Goal: Task Accomplishment & Management: Complete application form

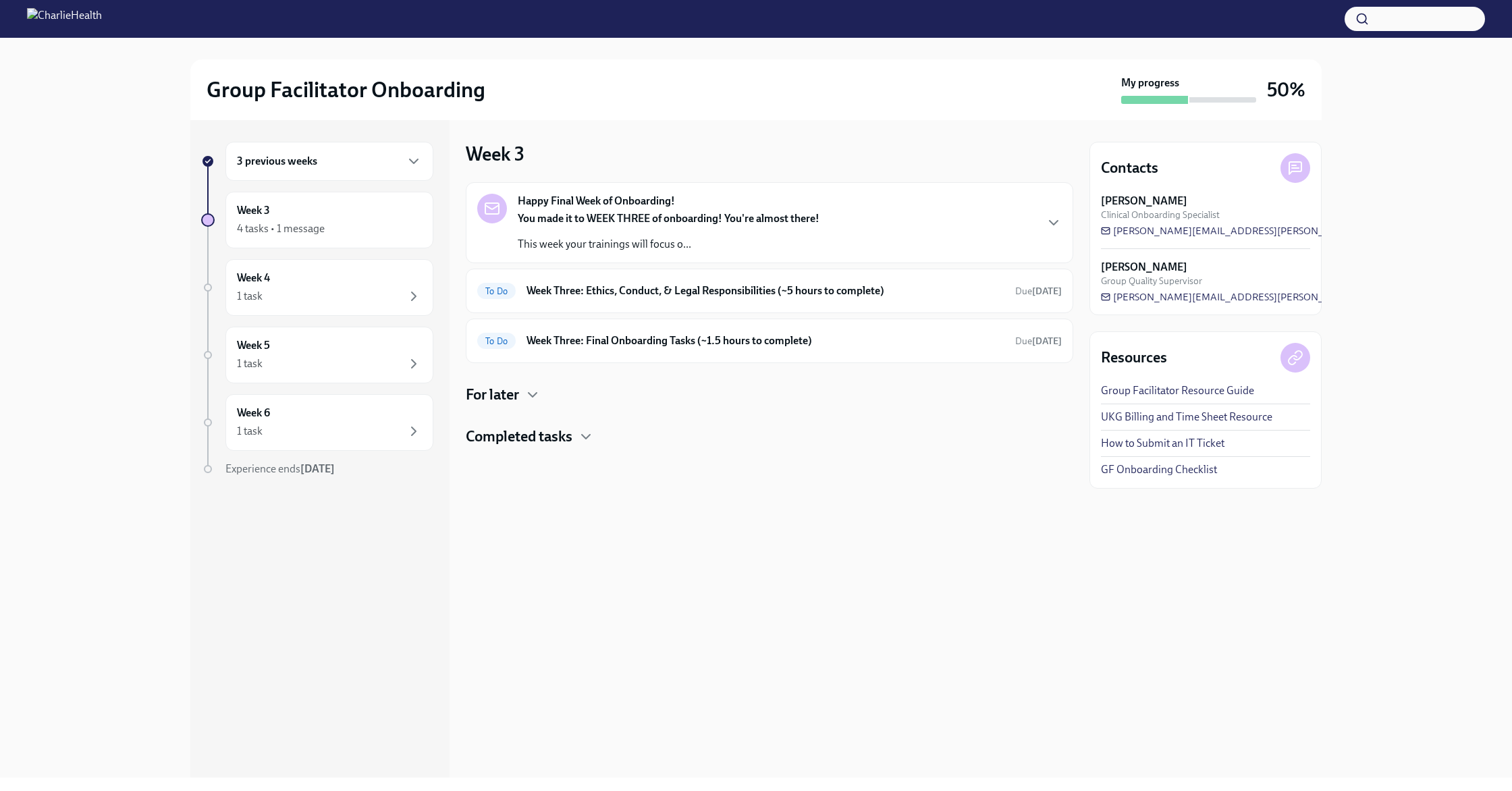
click at [400, 163] on div "3 previous weeks" at bounding box center [329, 161] width 185 height 16
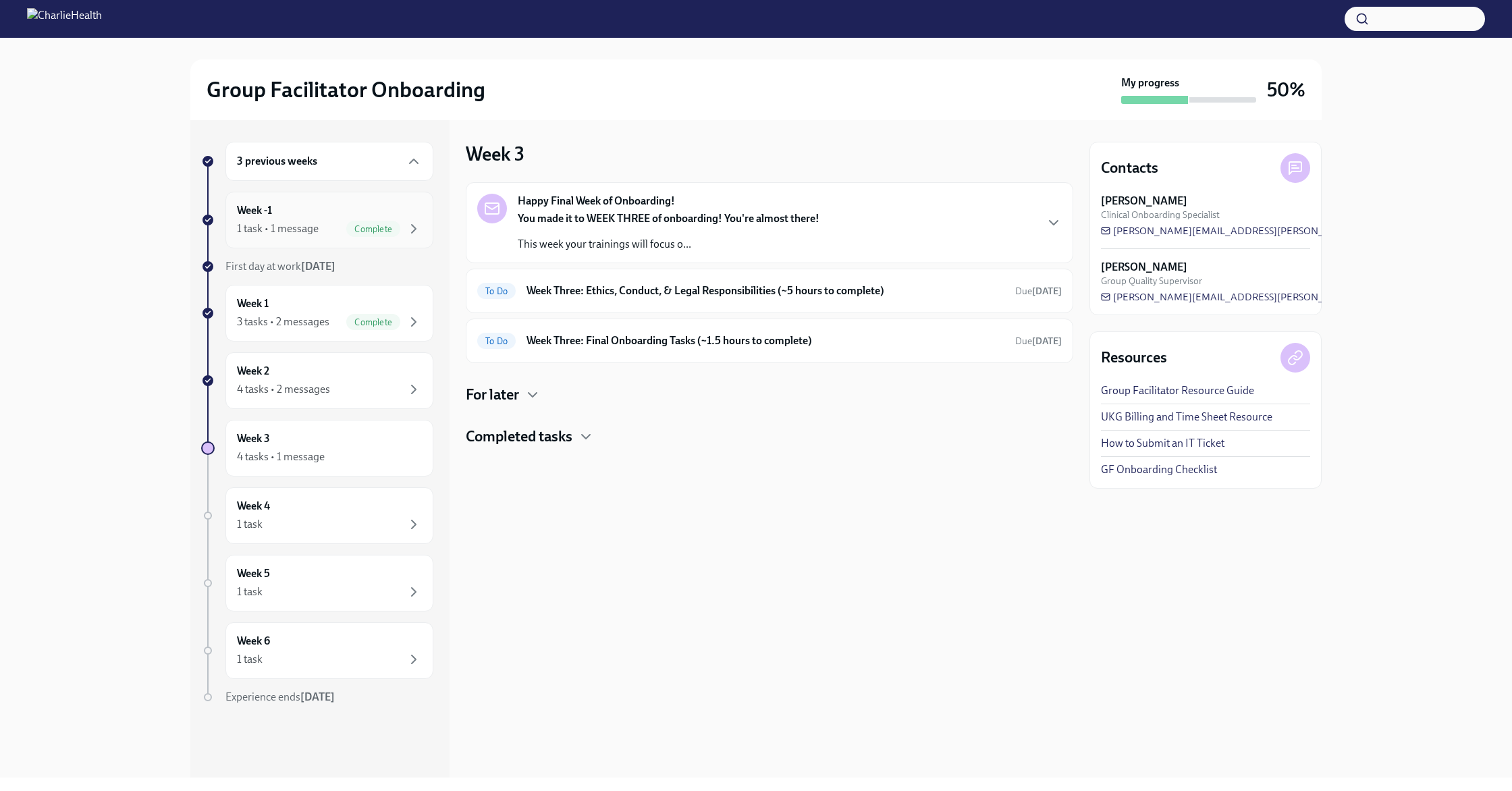
click at [351, 228] on span "Complete" at bounding box center [373, 229] width 54 height 10
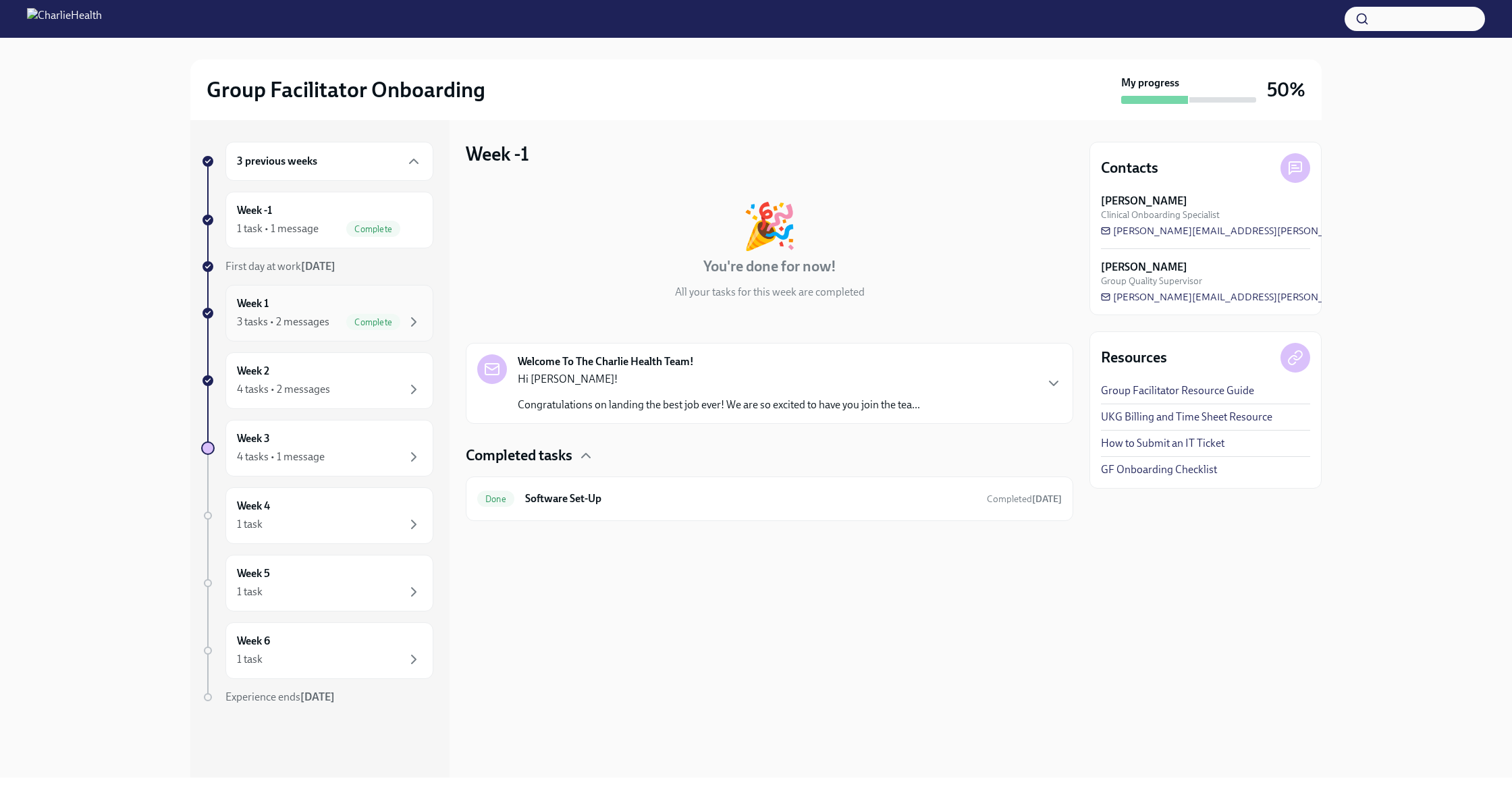
click at [301, 321] on div "3 tasks • 2 messages" at bounding box center [283, 321] width 92 height 15
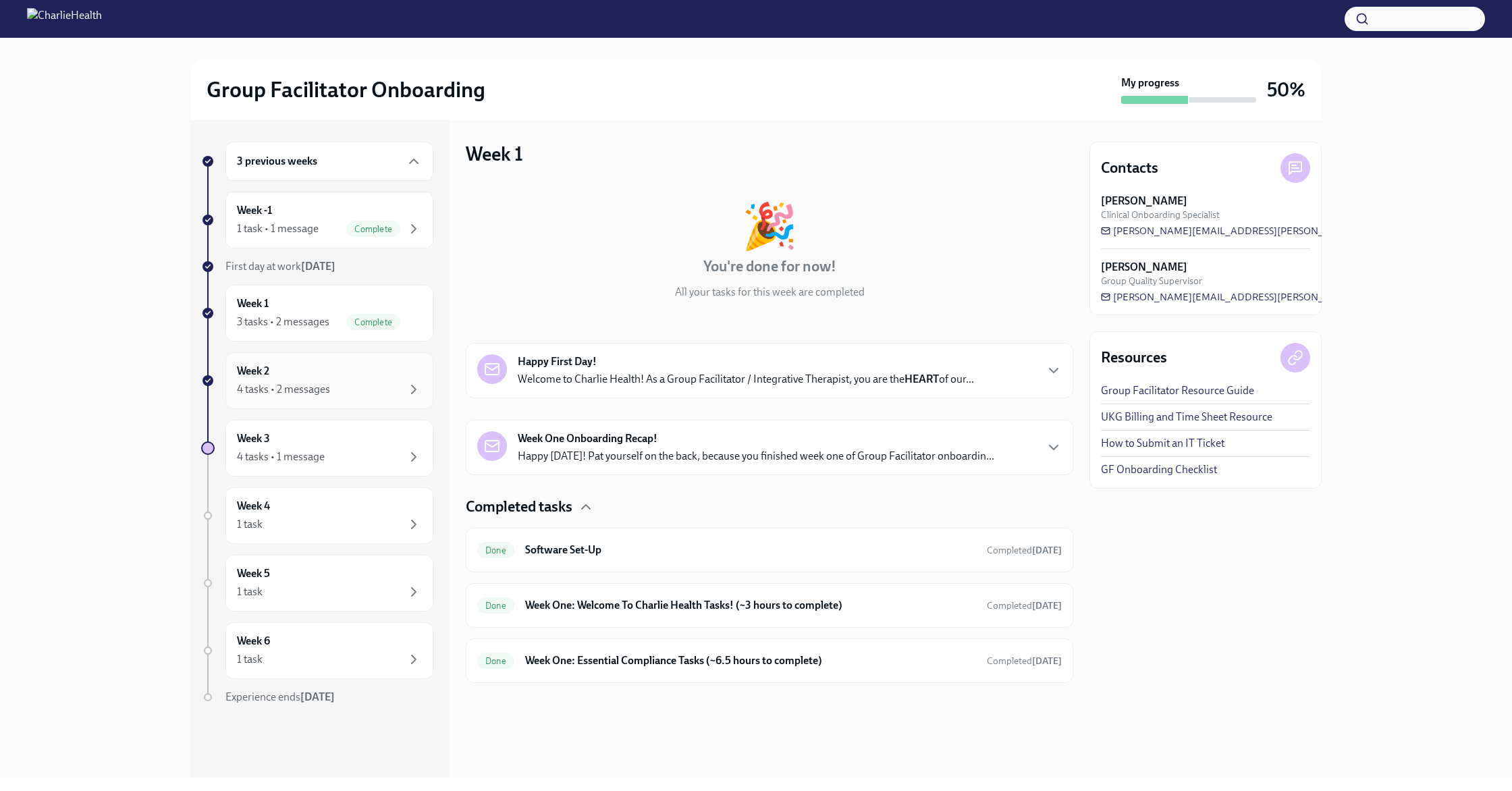
click at [305, 384] on div "4 tasks • 2 messages" at bounding box center [283, 389] width 93 height 15
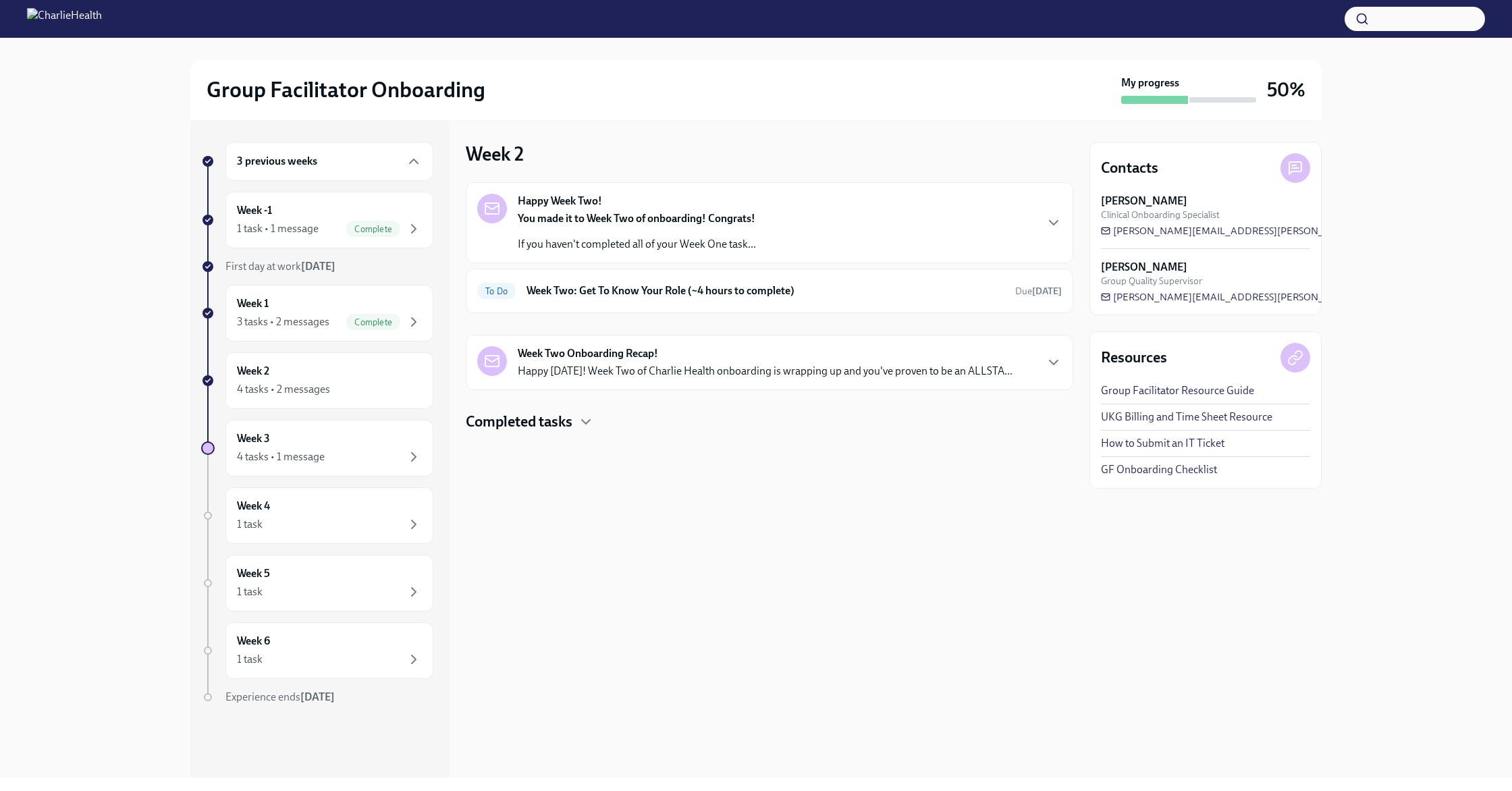
click at [569, 416] on h4 "Completed tasks" at bounding box center [519, 421] width 107 height 20
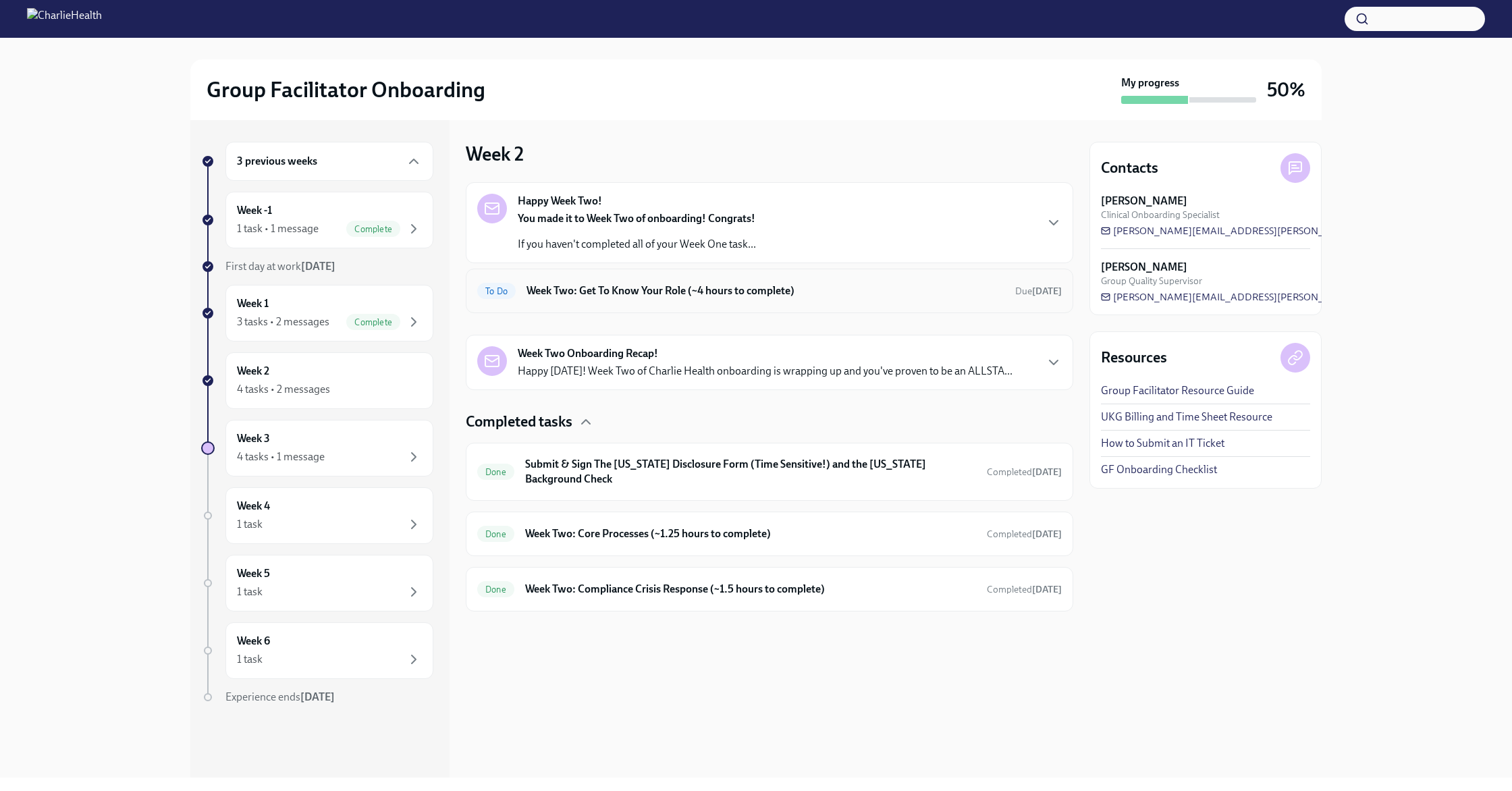
click at [785, 296] on h6 "Week Two: Get To Know Your Role (~4 hours to complete)" at bounding box center [766, 291] width 478 height 15
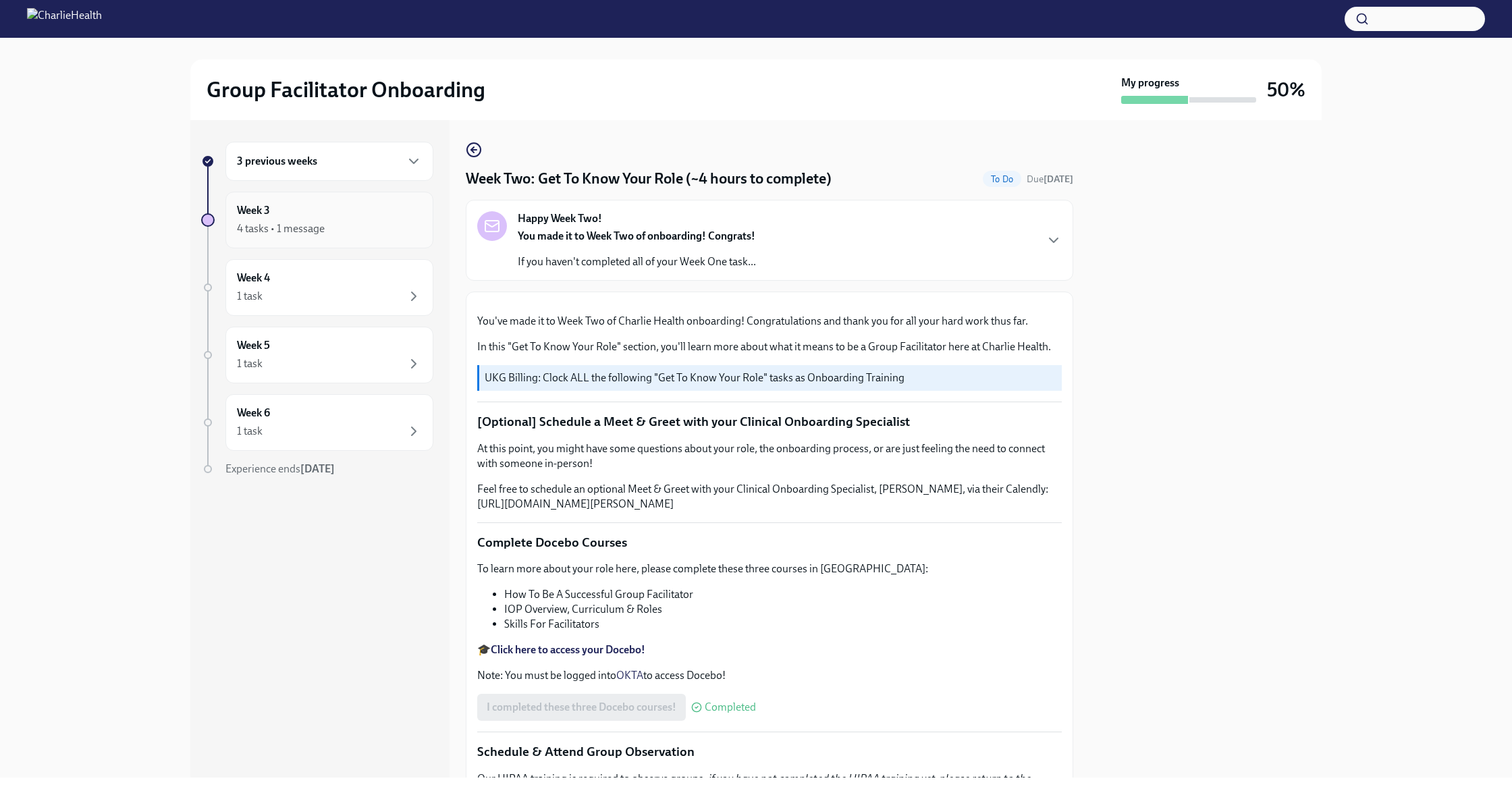
click at [314, 225] on div "4 tasks • 1 message" at bounding box center [281, 228] width 88 height 15
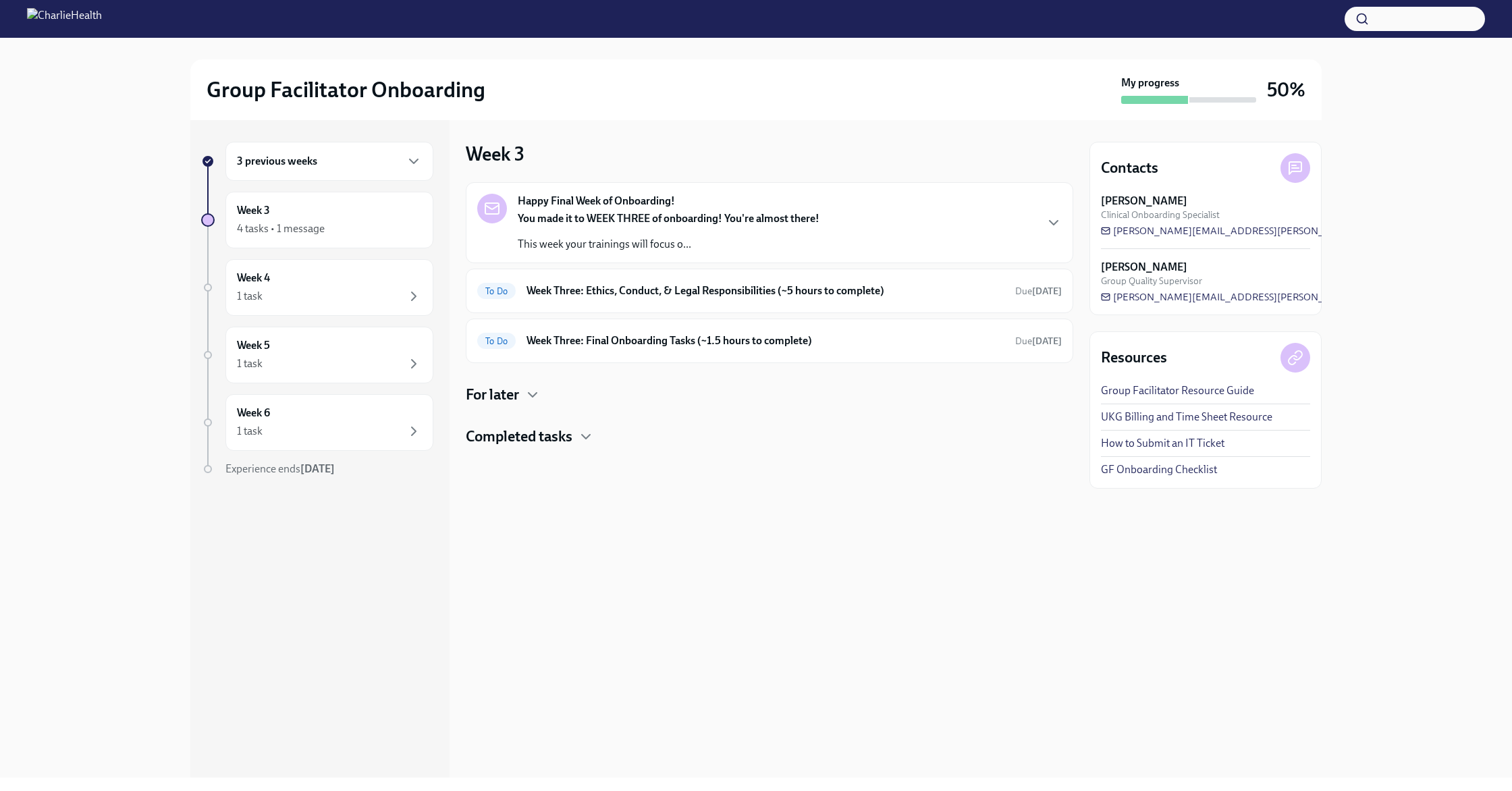
click at [553, 445] on h4 "Completed tasks" at bounding box center [519, 437] width 107 height 20
click at [676, 491] on div "Done Week Three: Cultural Competence & Special Populations (~3 hours to complet…" at bounding box center [769, 480] width 607 height 45
click at [740, 475] on h6 "Week Three: Cultural Competence & Special Populations (~3 hours to complete)" at bounding box center [750, 479] width 451 height 15
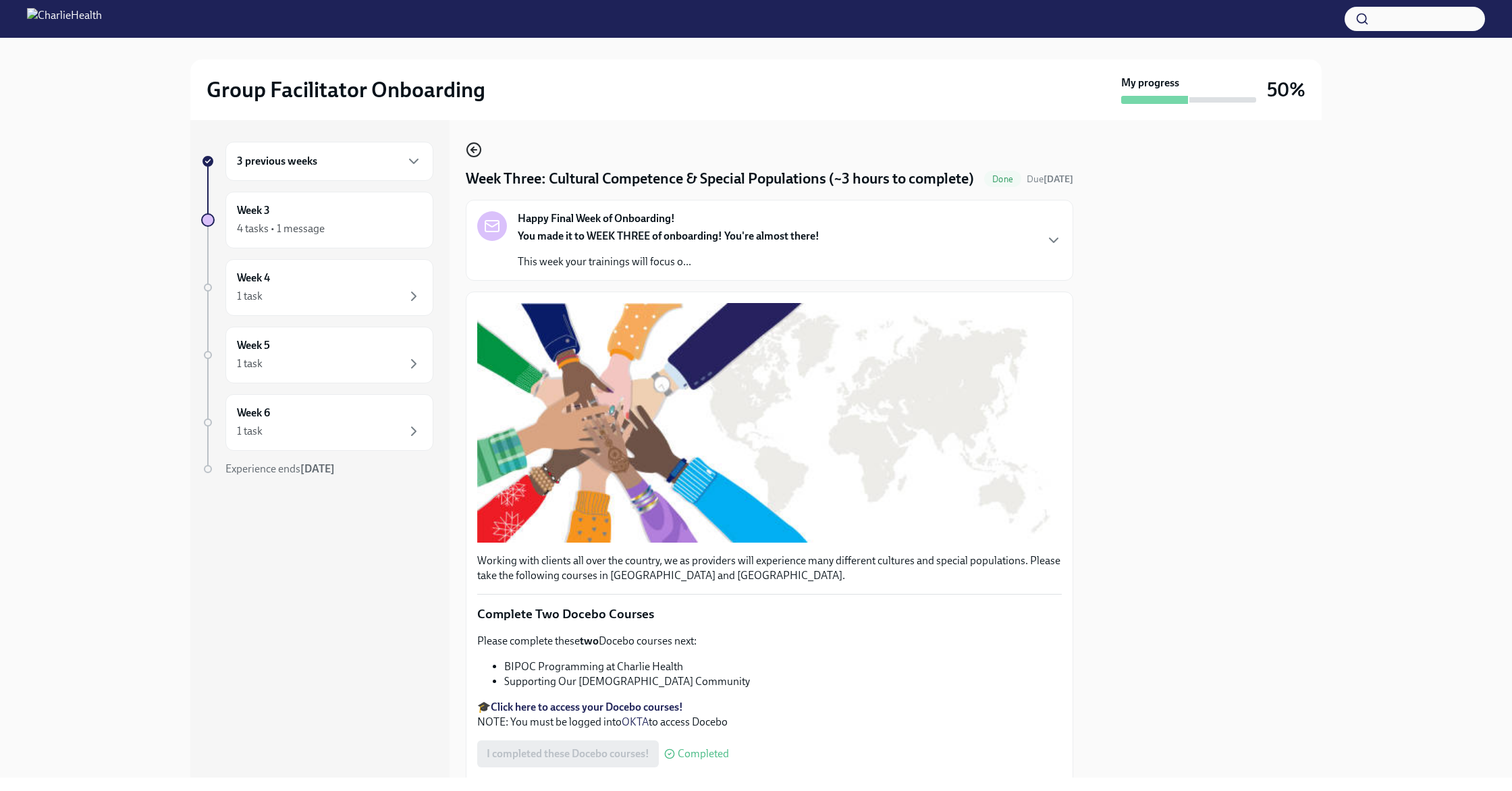
click at [476, 148] on icon "button" at bounding box center [474, 150] width 16 height 16
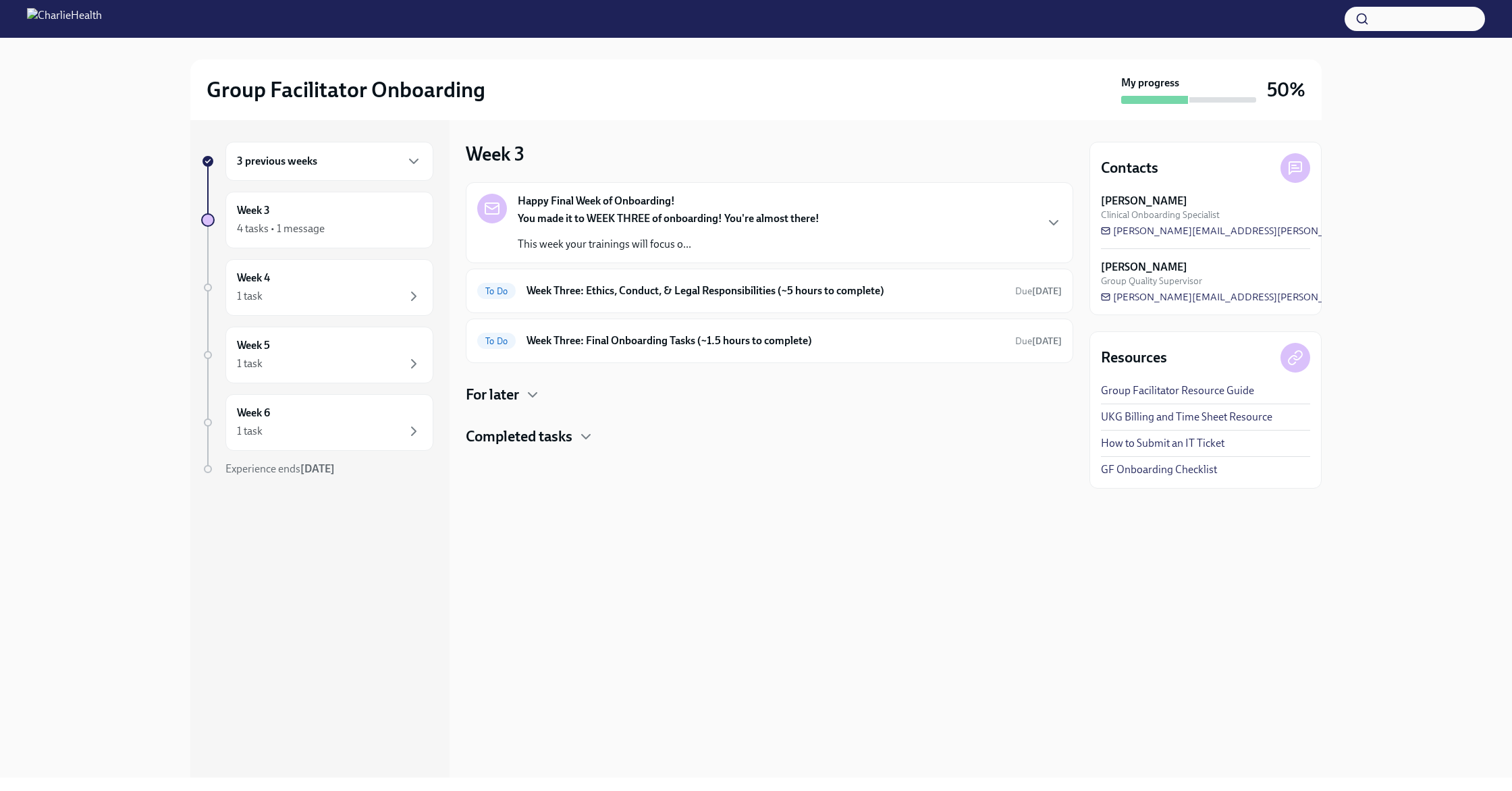
click at [395, 169] on div "3 previous weeks" at bounding box center [330, 161] width 208 height 39
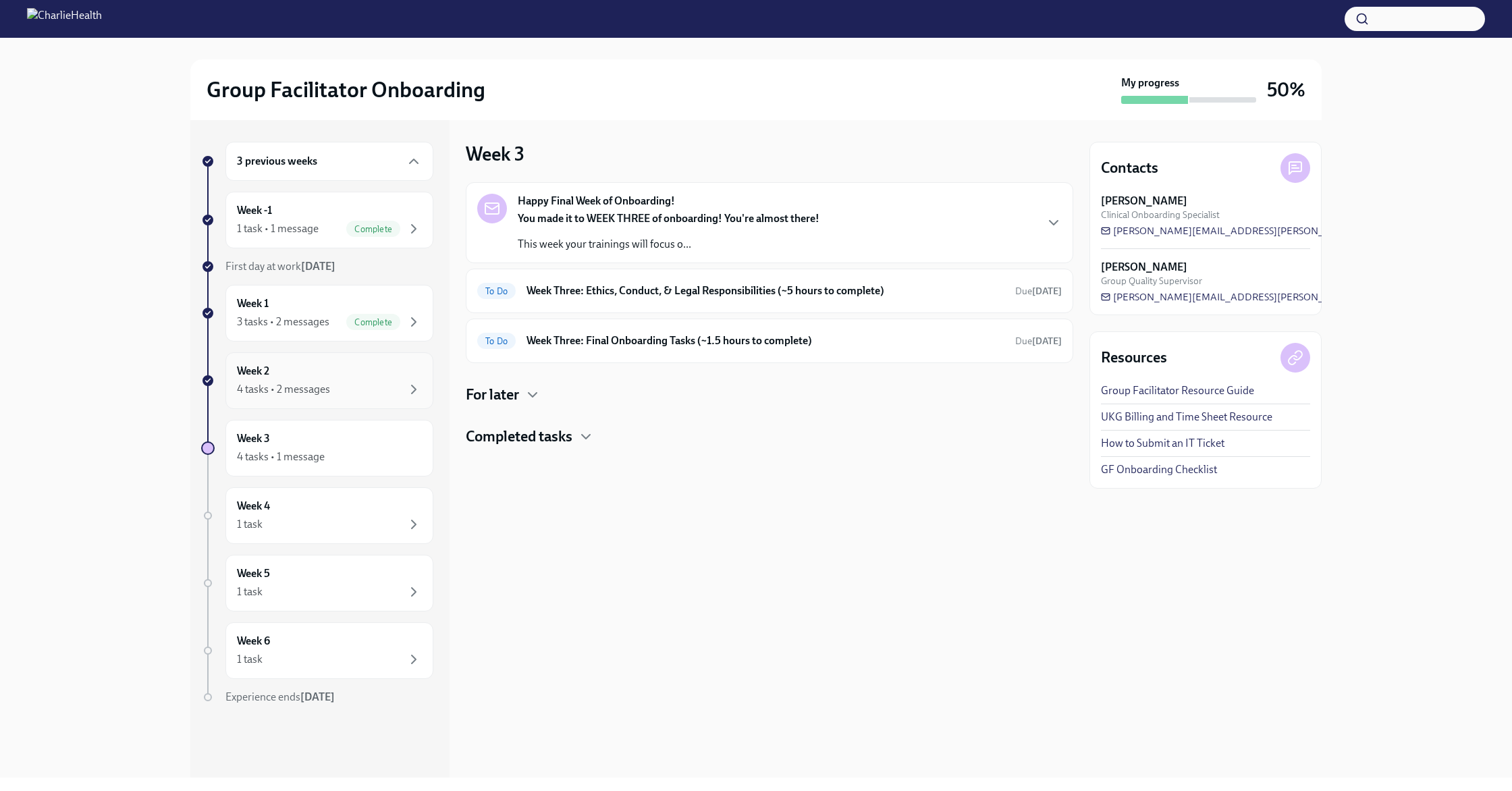
click at [402, 402] on div "Week 2 4 tasks • 2 messages" at bounding box center [330, 380] width 208 height 57
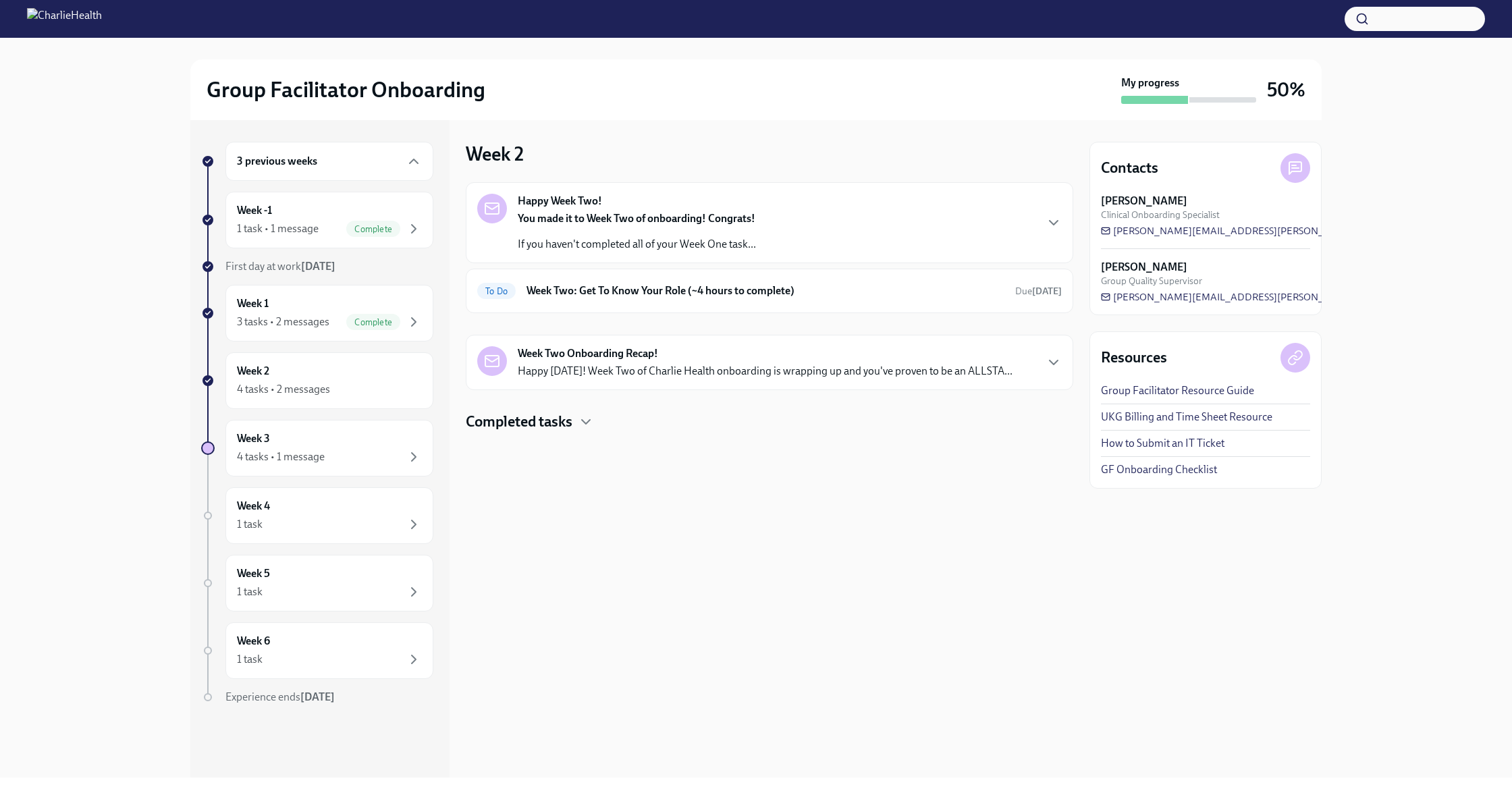
click at [564, 416] on h4 "Completed tasks" at bounding box center [519, 421] width 107 height 20
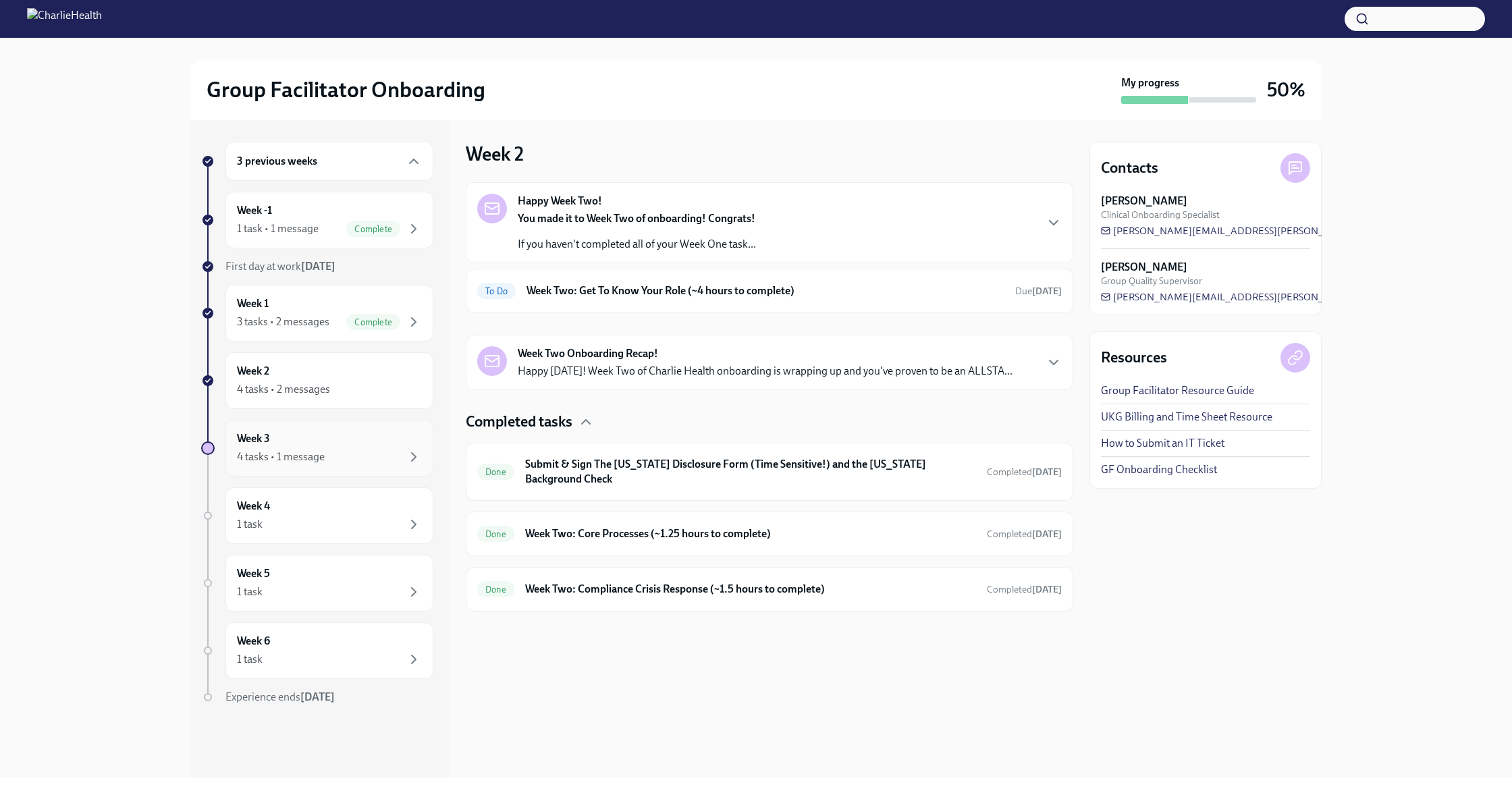
click at [326, 466] on div "Week 3 4 tasks • 1 message" at bounding box center [330, 448] width 208 height 57
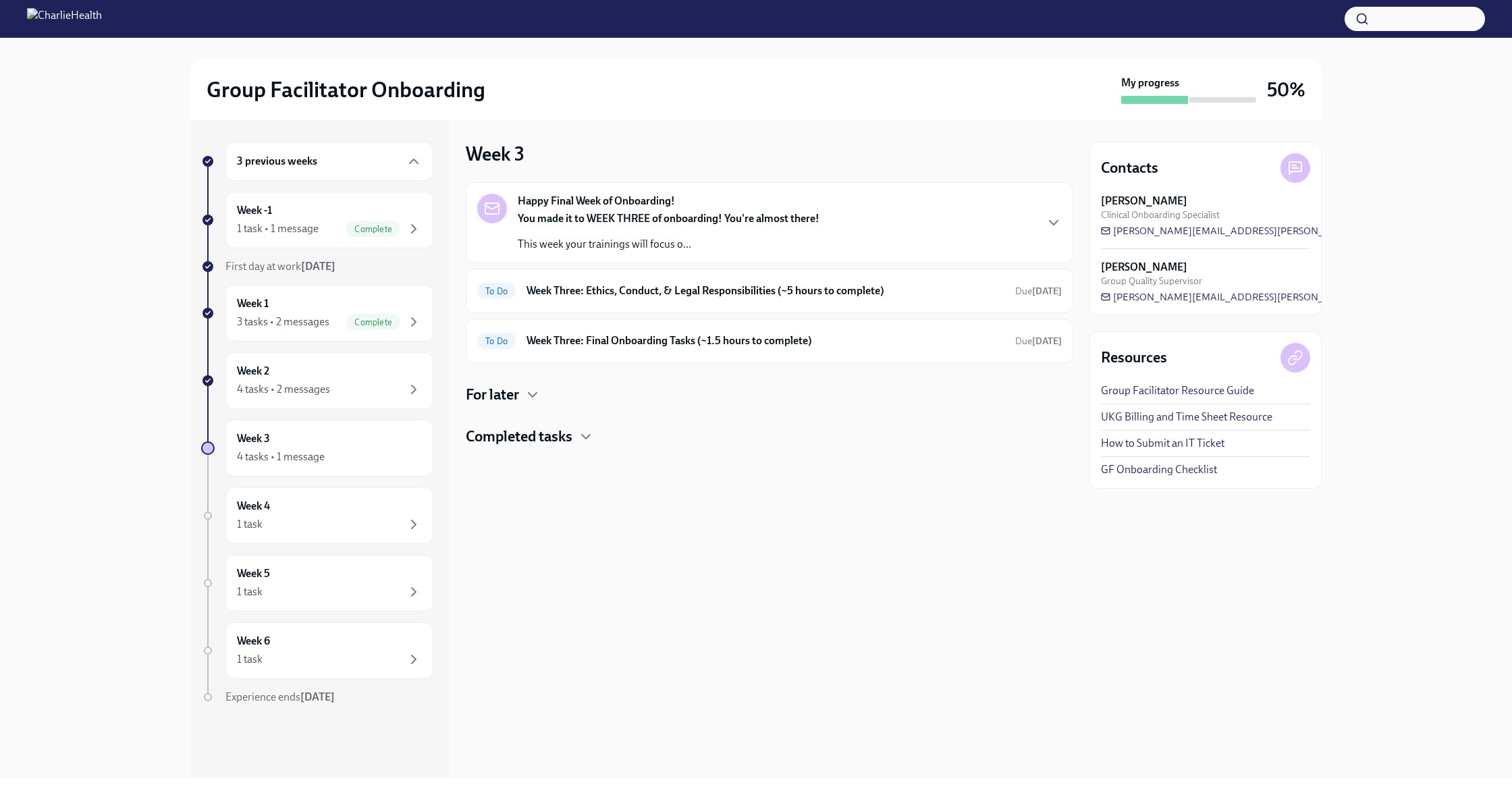
click at [572, 447] on div at bounding box center [769, 469] width 607 height 43
click at [579, 440] on div "Completed tasks" at bounding box center [769, 437] width 607 height 20
click at [307, 391] on div "4 tasks • 2 messages" at bounding box center [283, 389] width 93 height 15
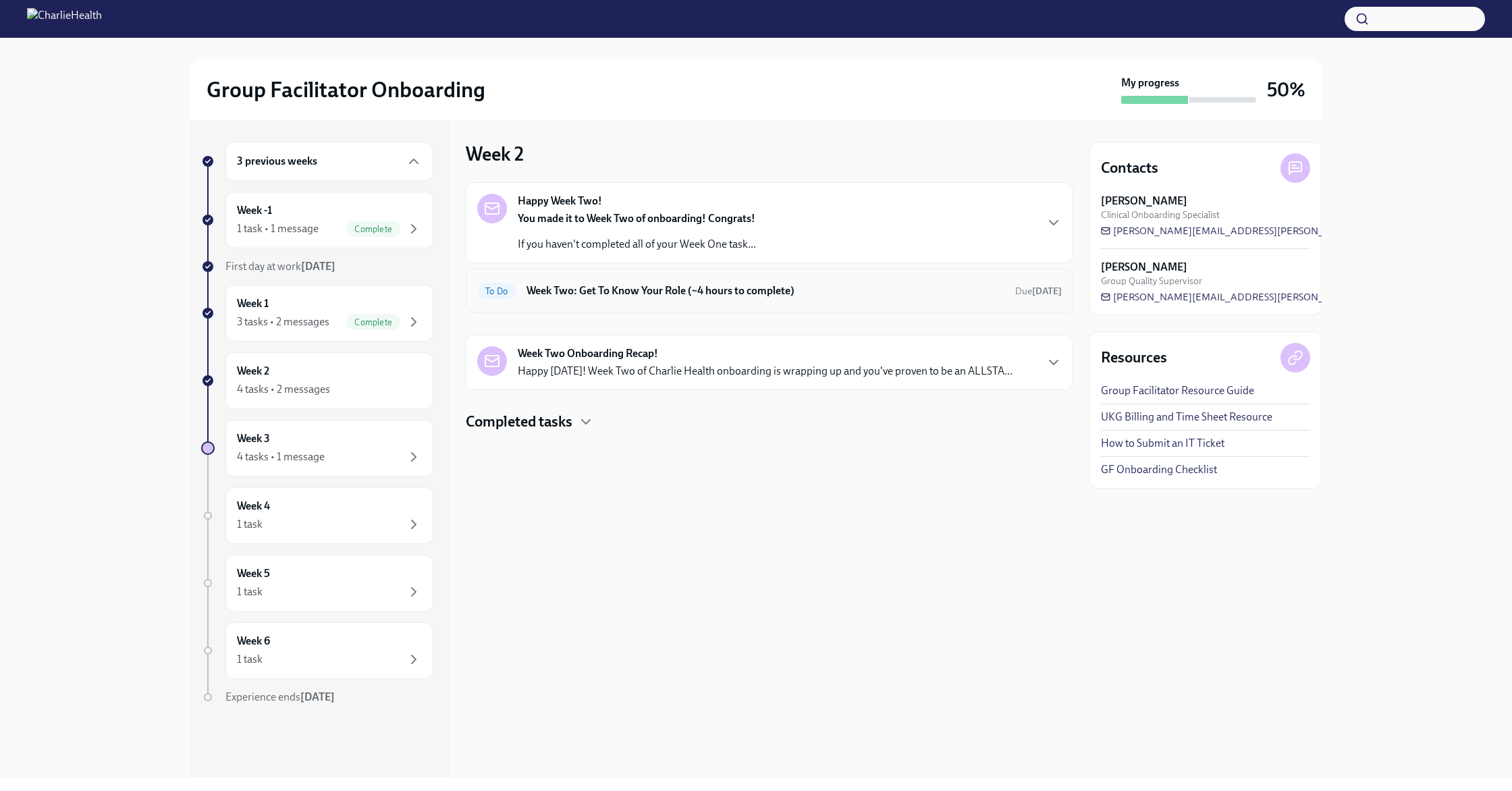
click at [711, 294] on h6 "Week Two: Get To Know Your Role (~4 hours to complete)" at bounding box center [766, 291] width 478 height 15
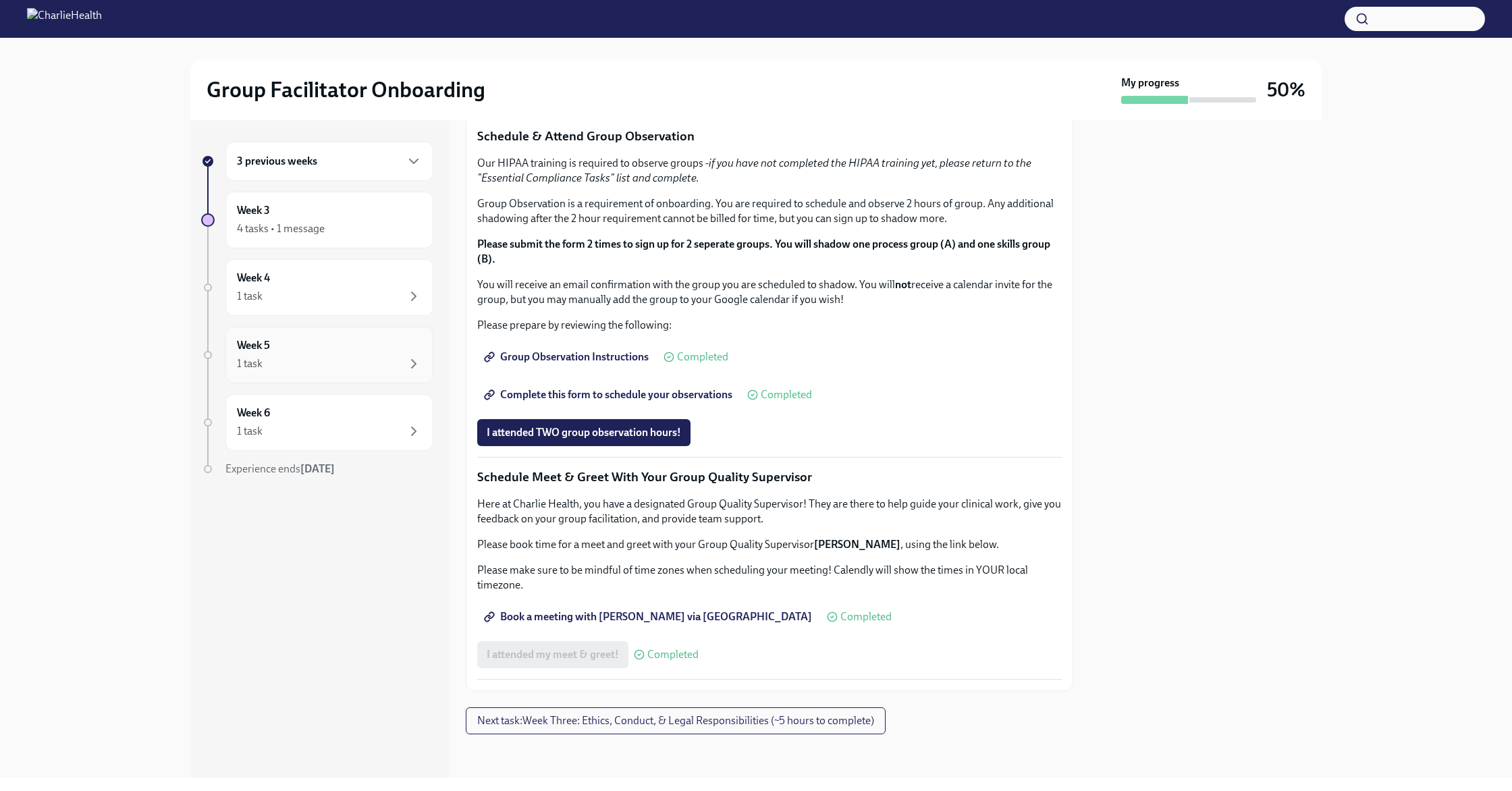
scroll to position [899, 0]
click at [325, 227] on div "4 tasks • 1 message" at bounding box center [329, 228] width 185 height 16
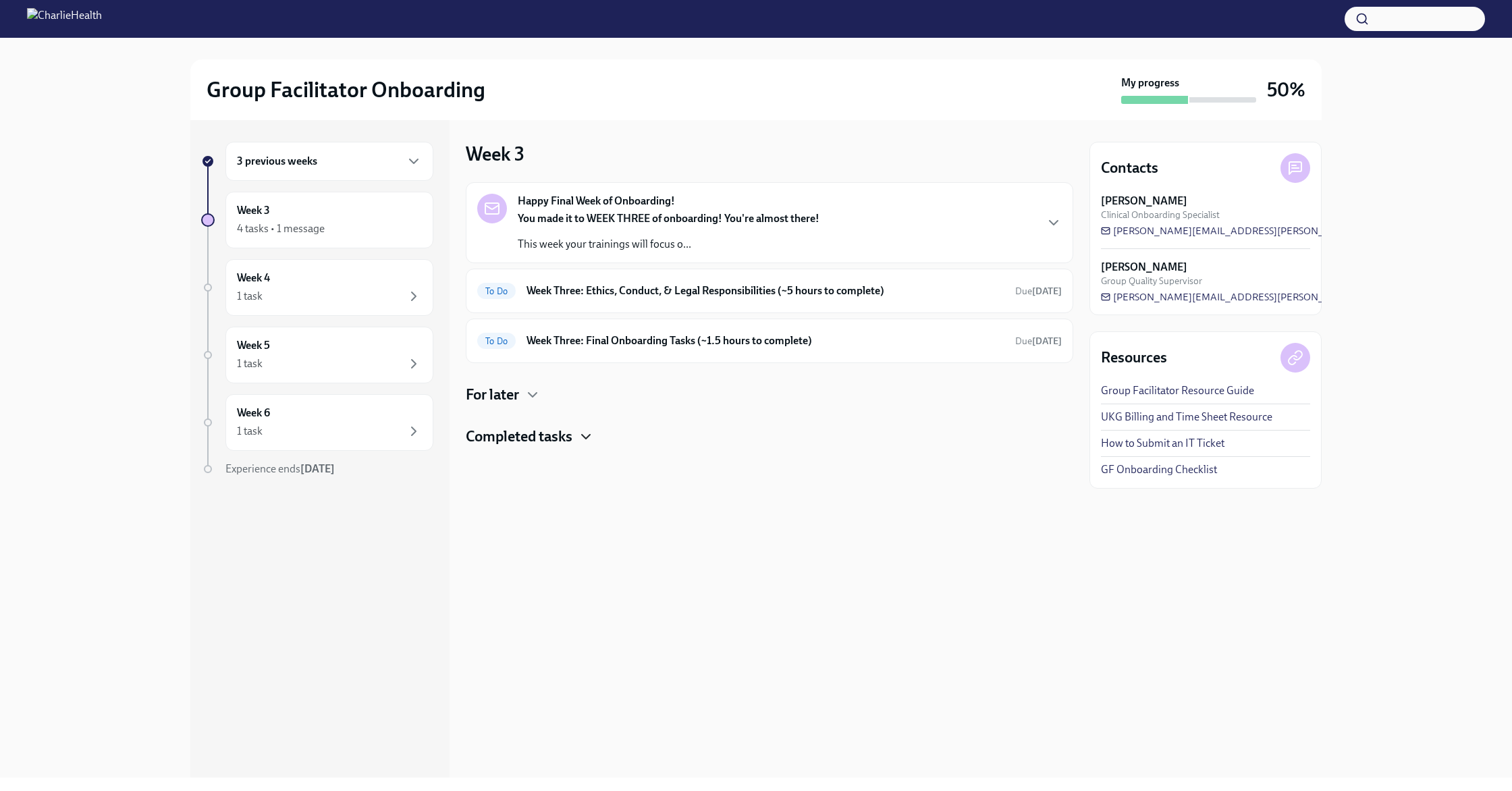
click at [586, 439] on icon "button" at bounding box center [586, 436] width 16 height 16
click at [739, 487] on div "Done Week Three: Cultural Competence & Special Populations (~3 hours to complet…" at bounding box center [769, 479] width 585 height 22
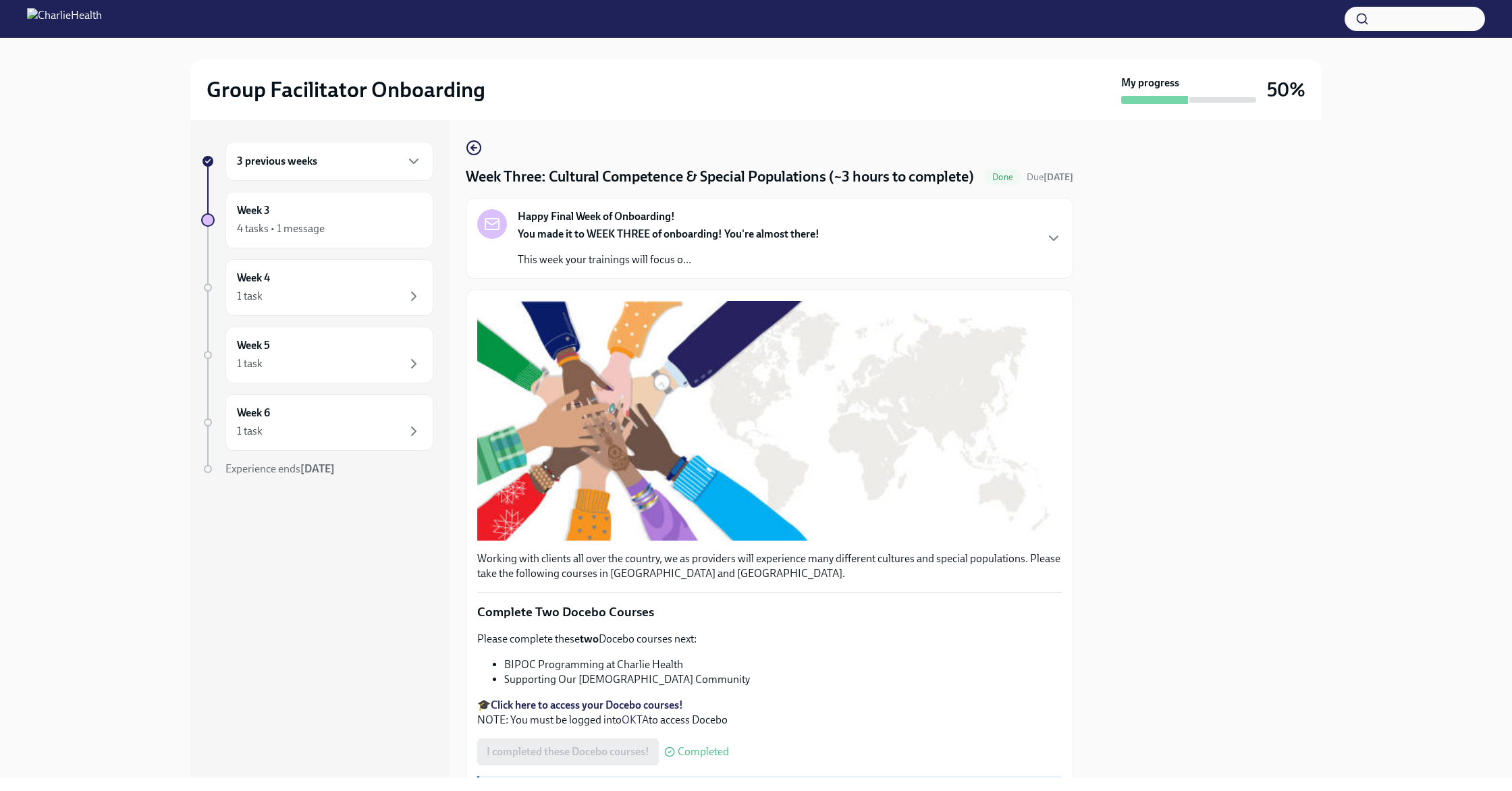
scroll to position [3, 0]
click at [467, 152] on icon "button" at bounding box center [474, 147] width 16 height 16
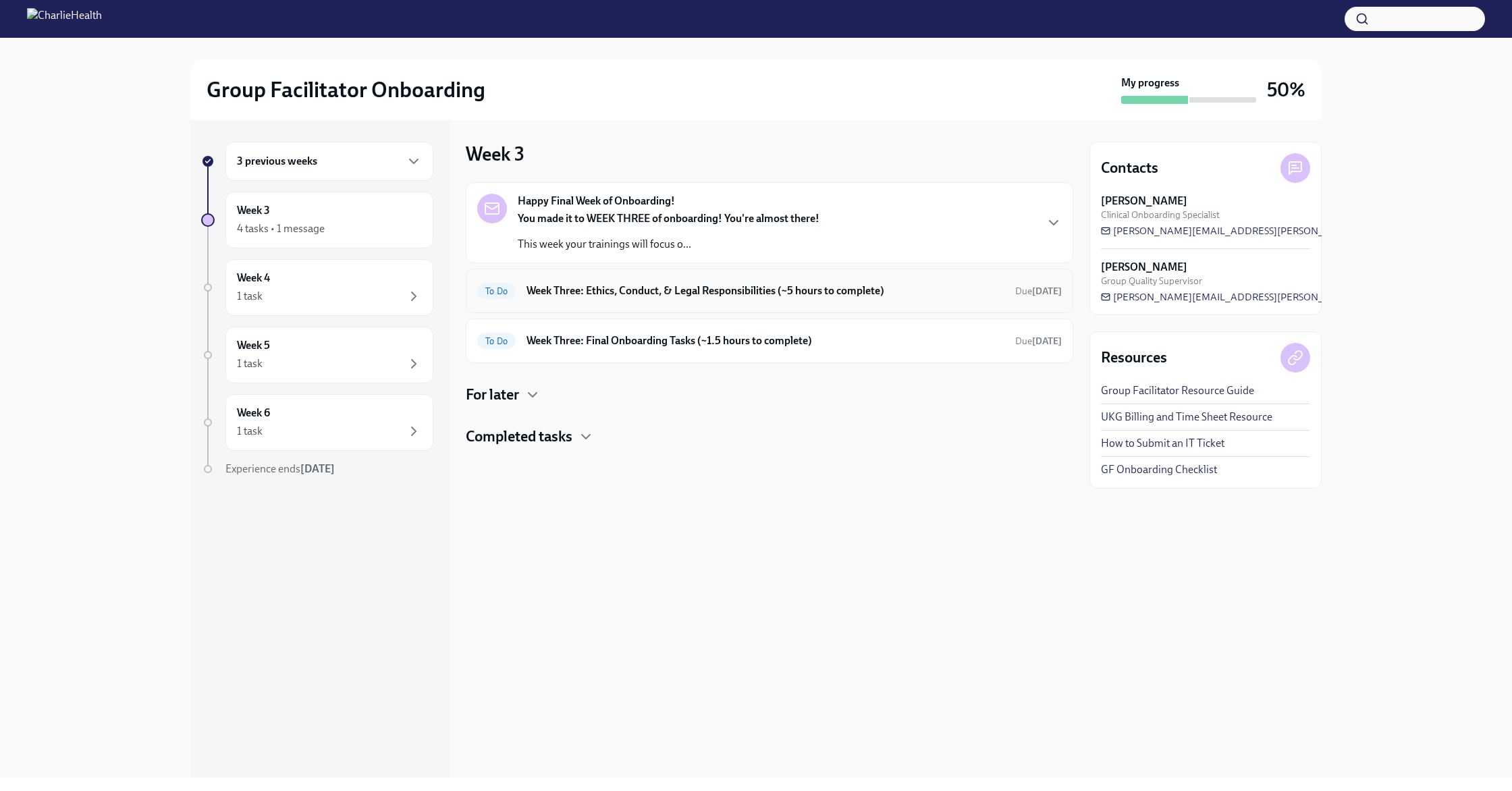
click at [691, 297] on h6 "Week Three: Ethics, Conduct, & Legal Responsibilities (~5 hours to complete)" at bounding box center [766, 291] width 478 height 15
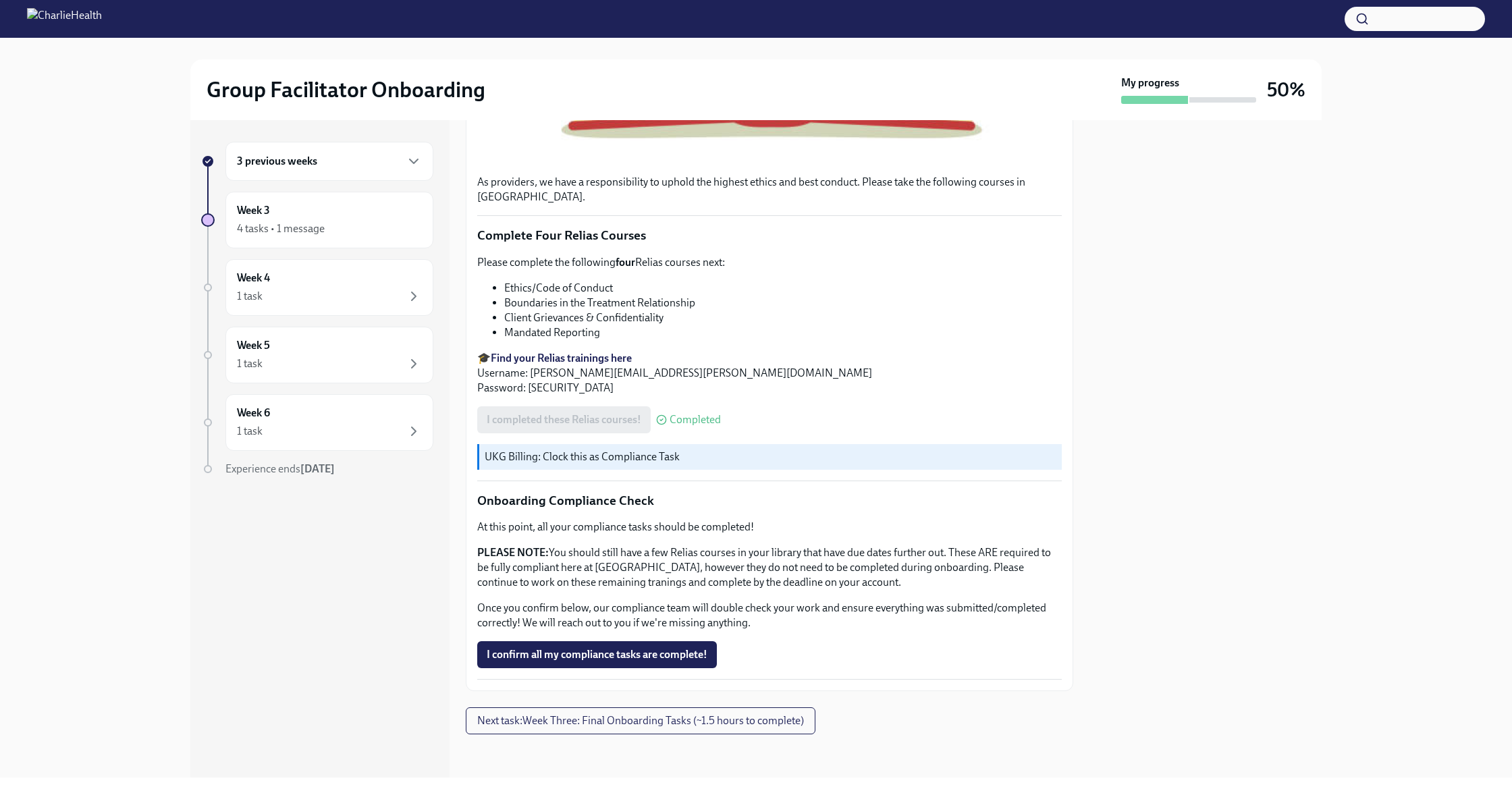
scroll to position [567, 0]
click at [580, 354] on strong "Find your Relias trainings here" at bounding box center [561, 358] width 141 height 13
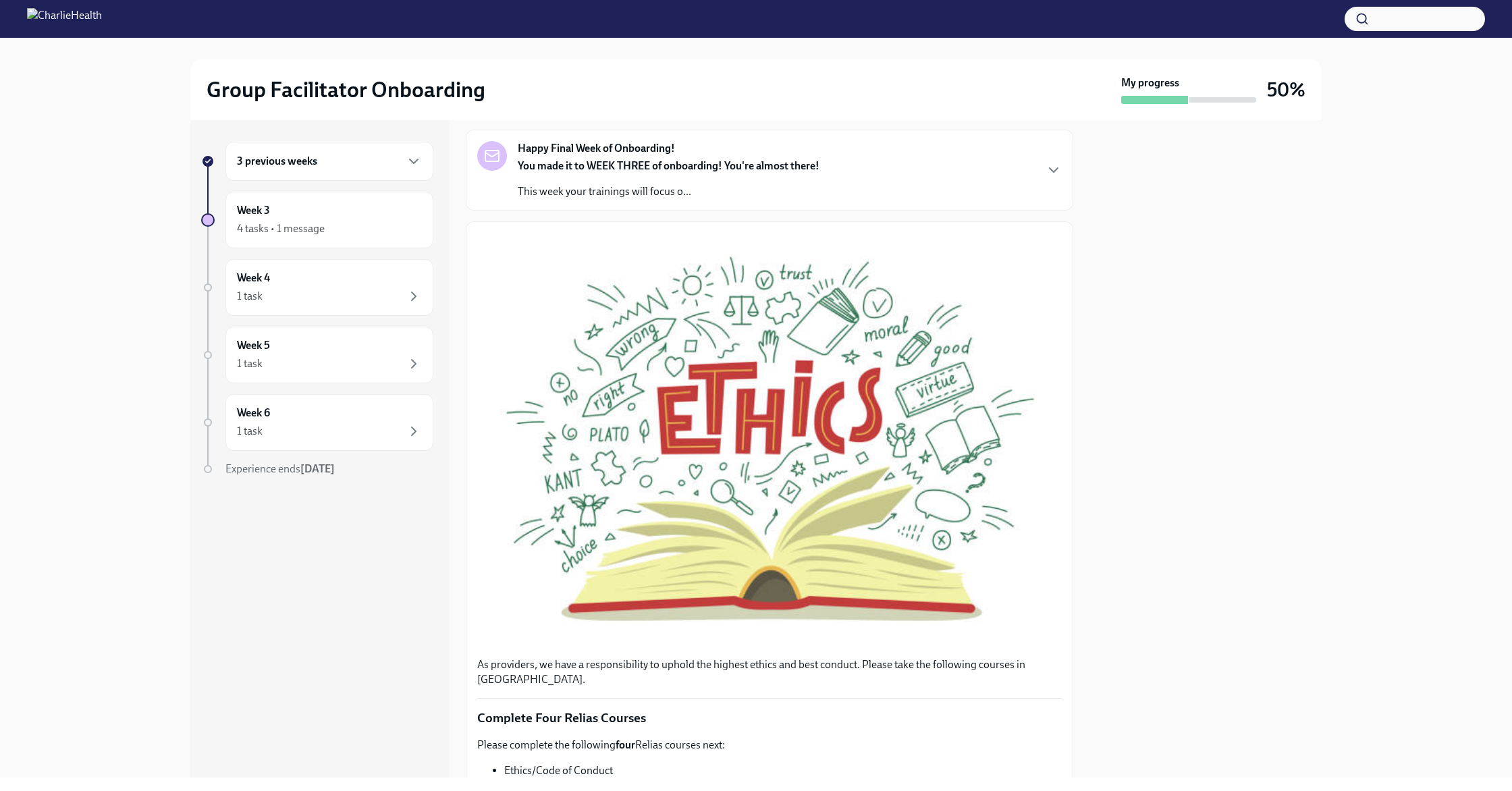
scroll to position [0, 0]
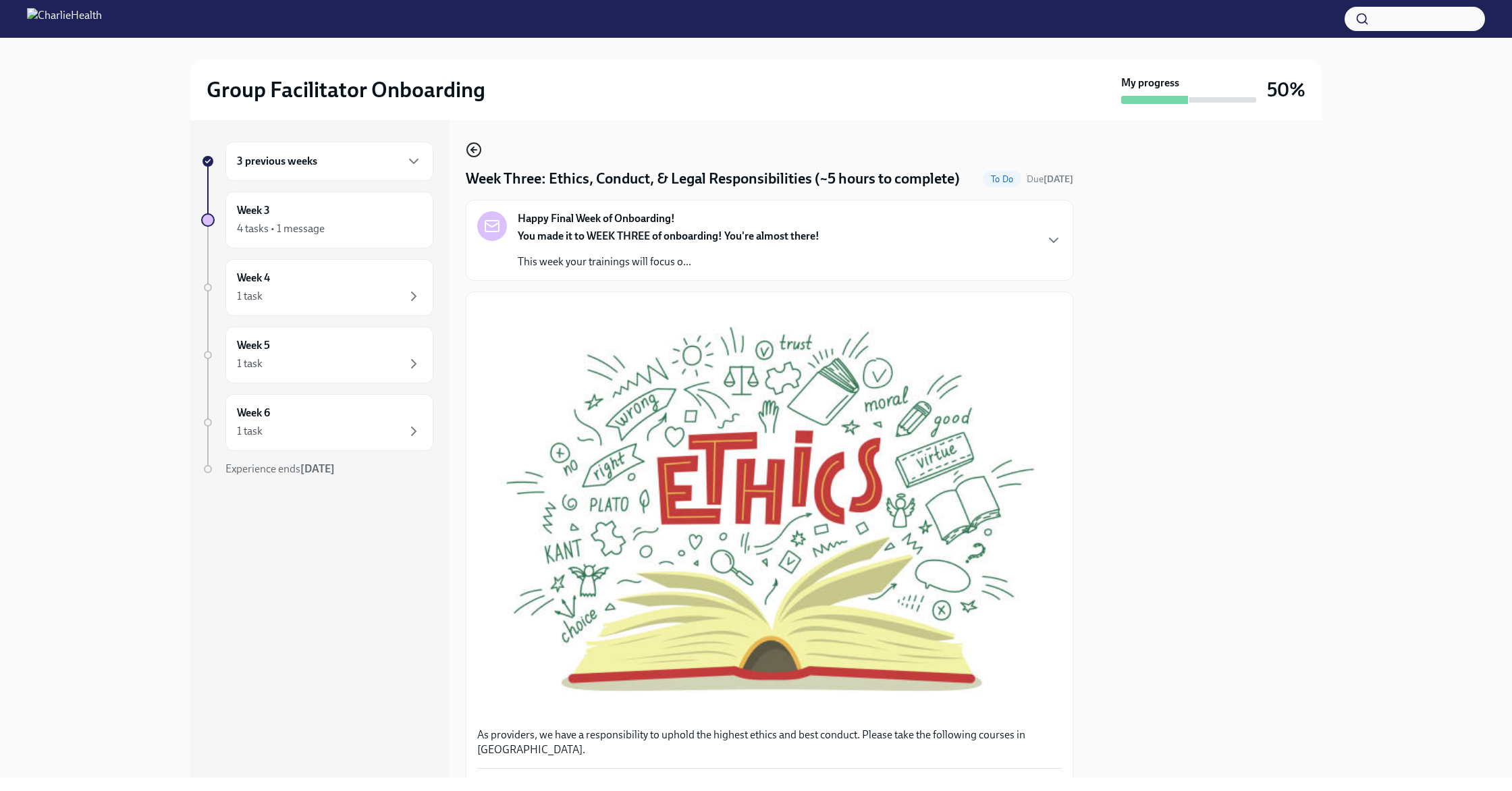
click at [467, 147] on icon "button" at bounding box center [474, 150] width 16 height 16
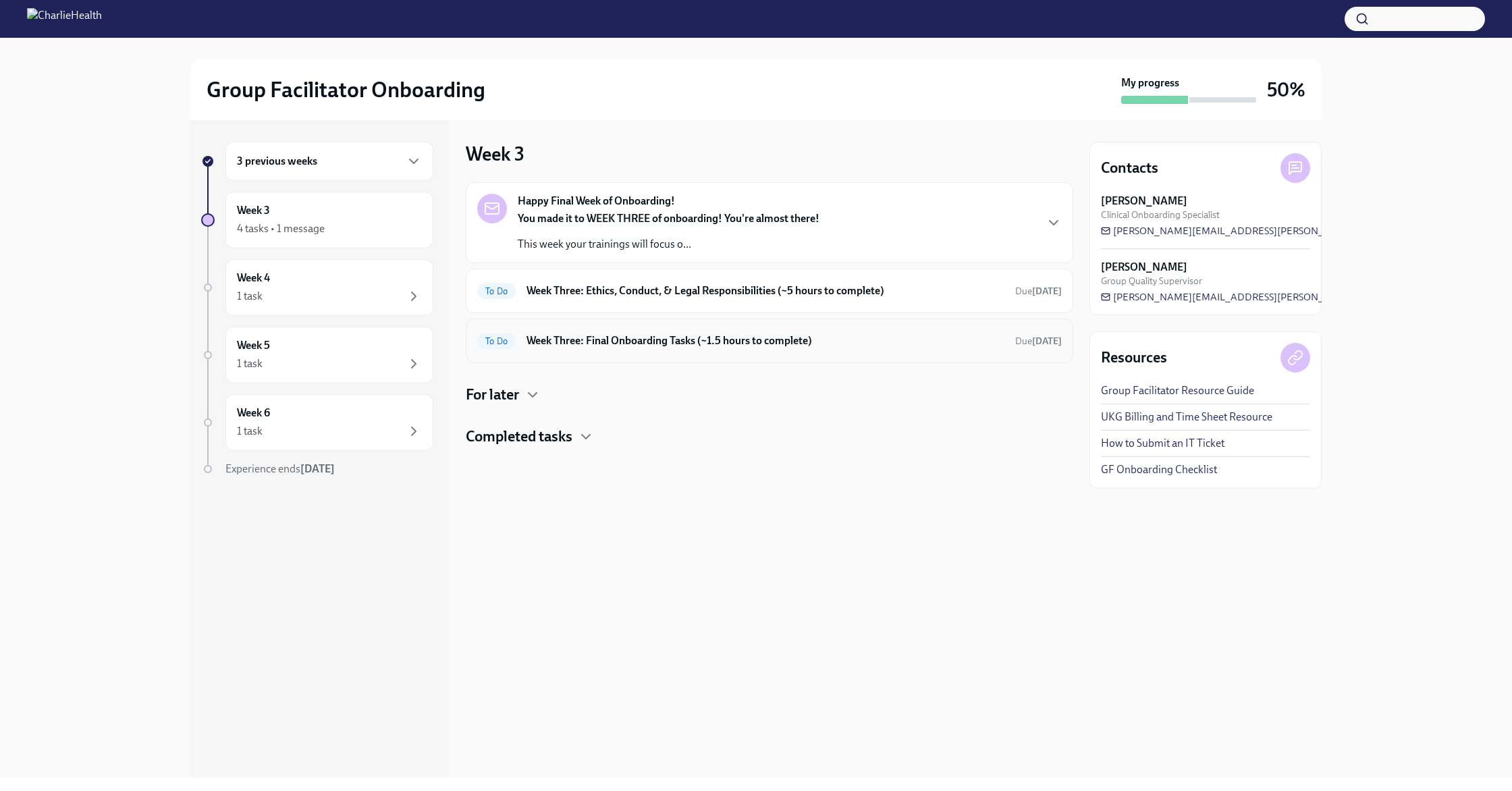
click at [770, 353] on div "To Do Week Three: Final Onboarding Tasks (~1.5 hours to complete) Due [DATE]" at bounding box center [769, 341] width 607 height 45
click at [799, 349] on div "To Do Week Three: Final Onboarding Tasks (~1.5 hours to complete) Due [DATE]" at bounding box center [769, 340] width 585 height 22
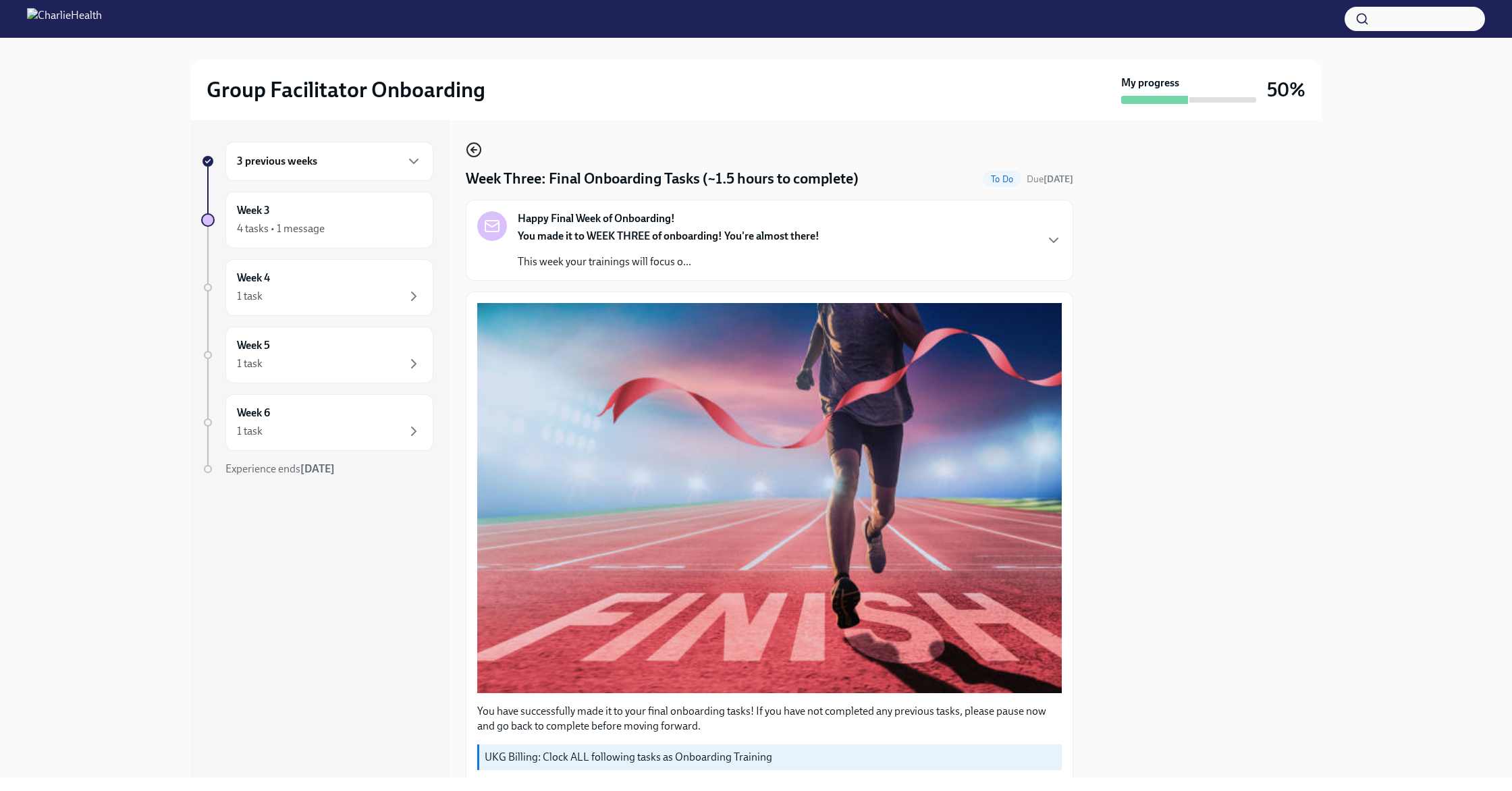
click at [478, 149] on icon "button" at bounding box center [474, 150] width 16 height 16
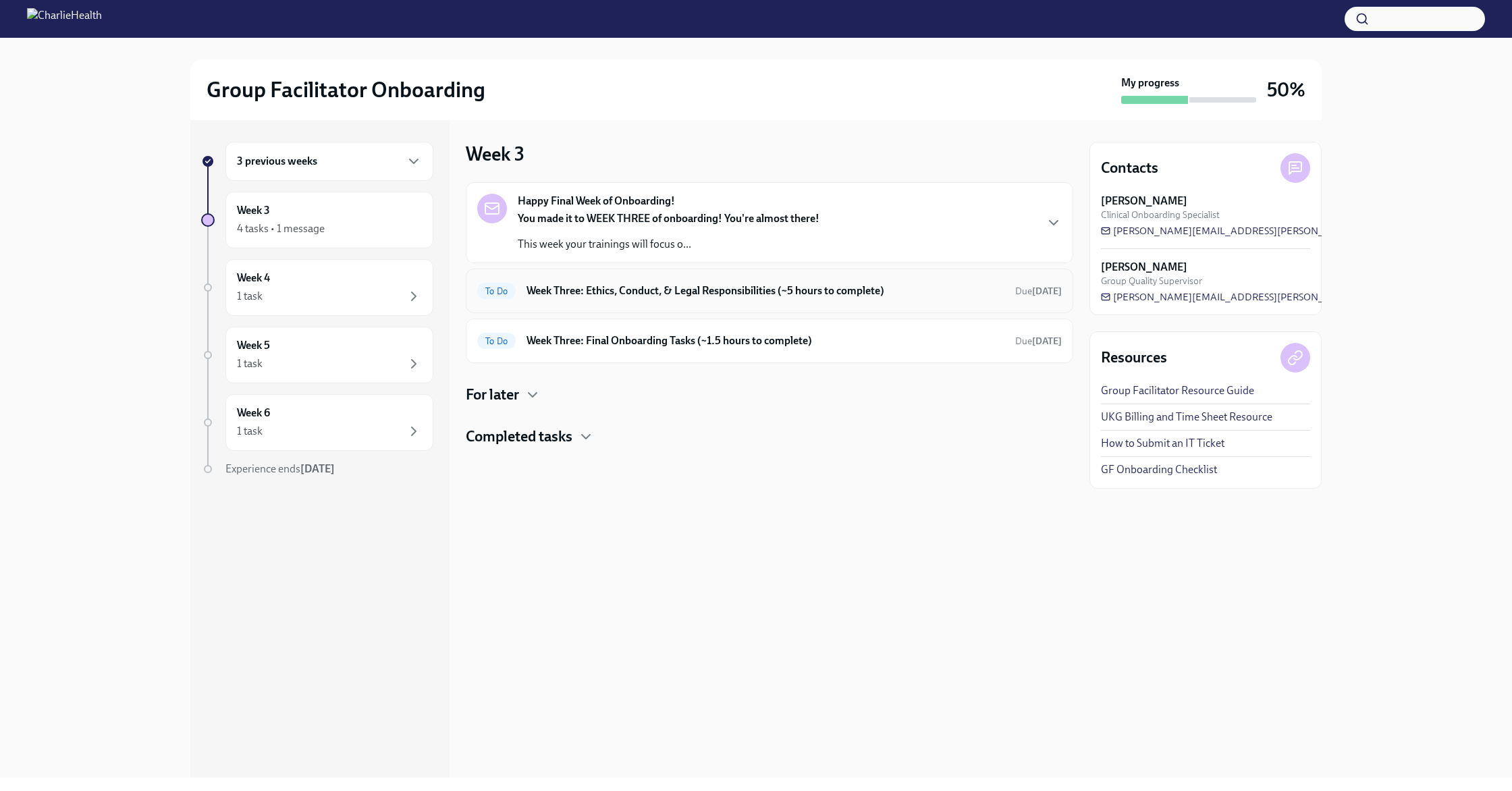
click at [781, 305] on div "To Do Week Three: Ethics, Conduct, & Legal Responsibilities (~5 hours to comple…" at bounding box center [769, 291] width 607 height 45
click at [828, 300] on div "To Do Week Three: Ethics, Conduct, & Legal Responsibilities (~5 hours to comple…" at bounding box center [769, 291] width 585 height 22
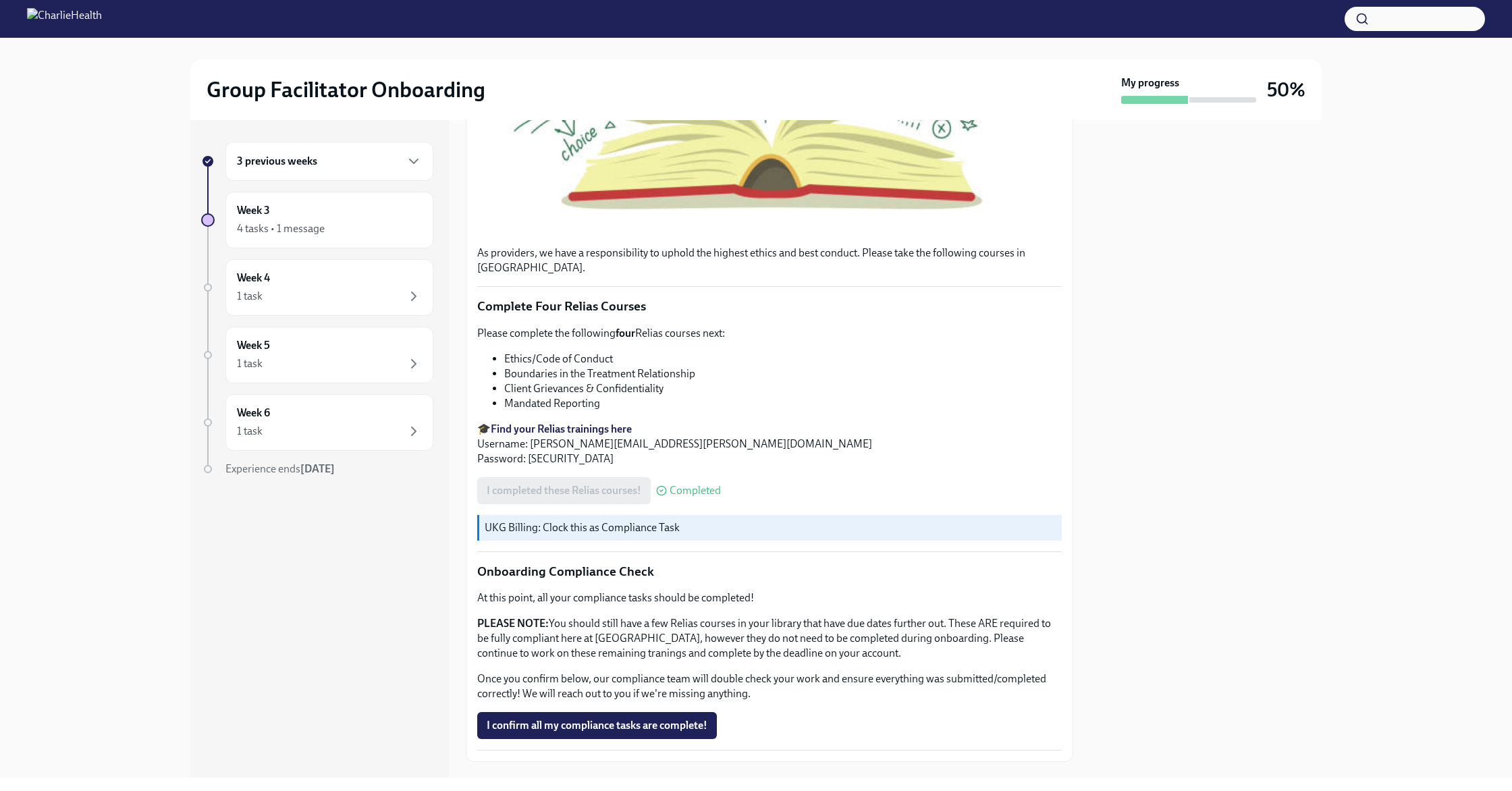
scroll to position [567, 0]
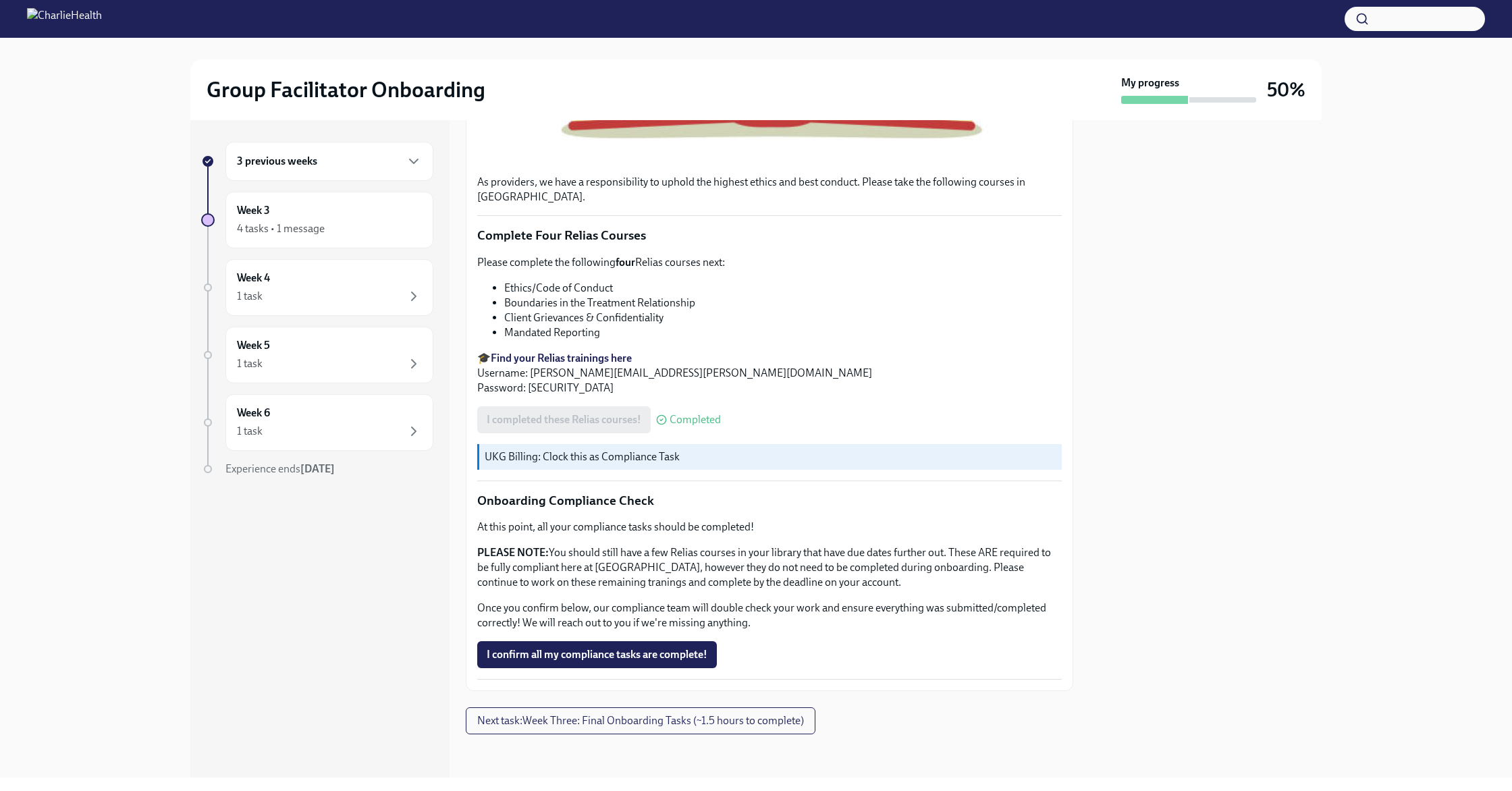
click at [652, 652] on span "I confirm all my compliance tasks are complete!" at bounding box center [597, 654] width 221 height 13
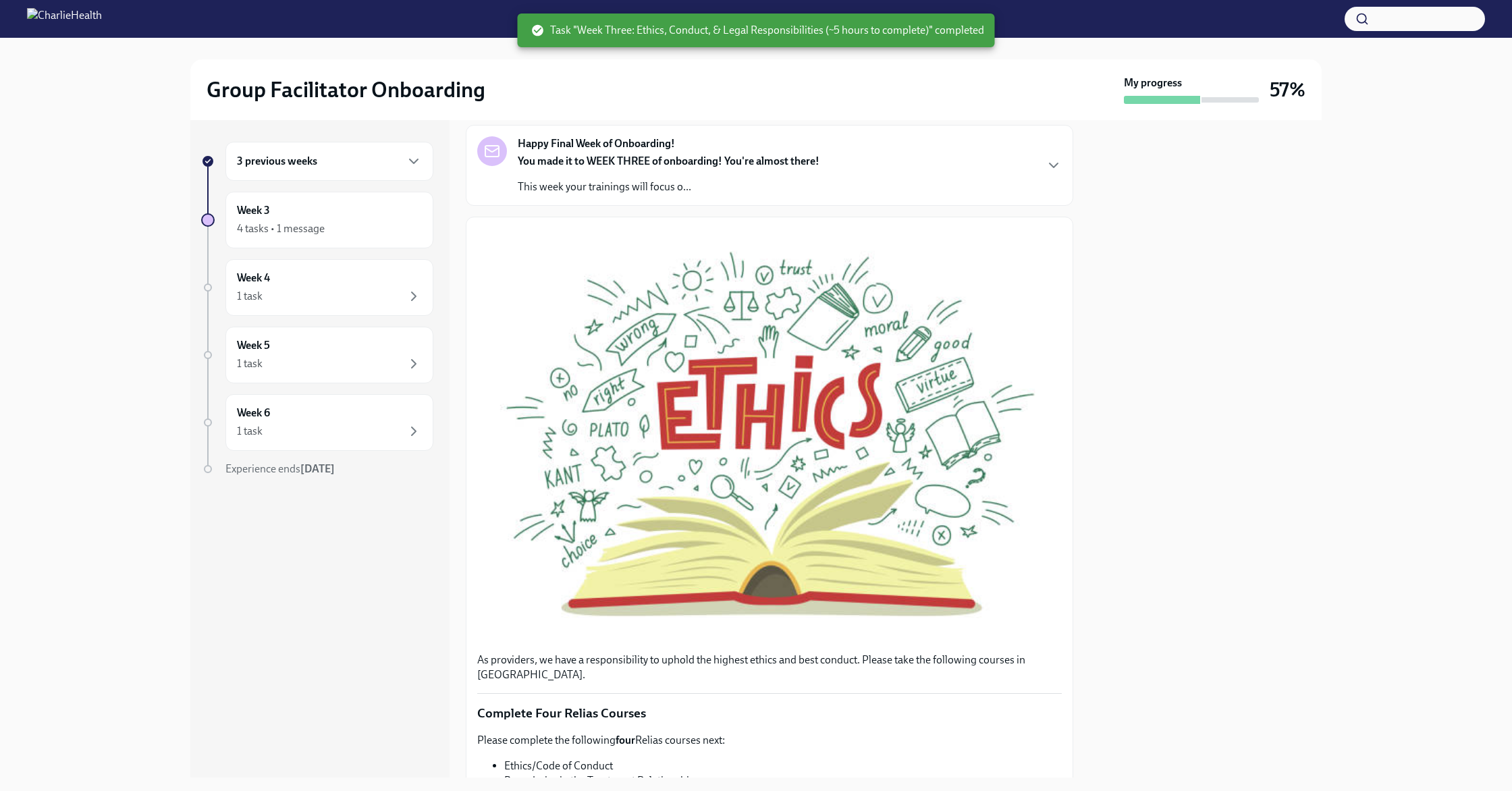
scroll to position [0, 0]
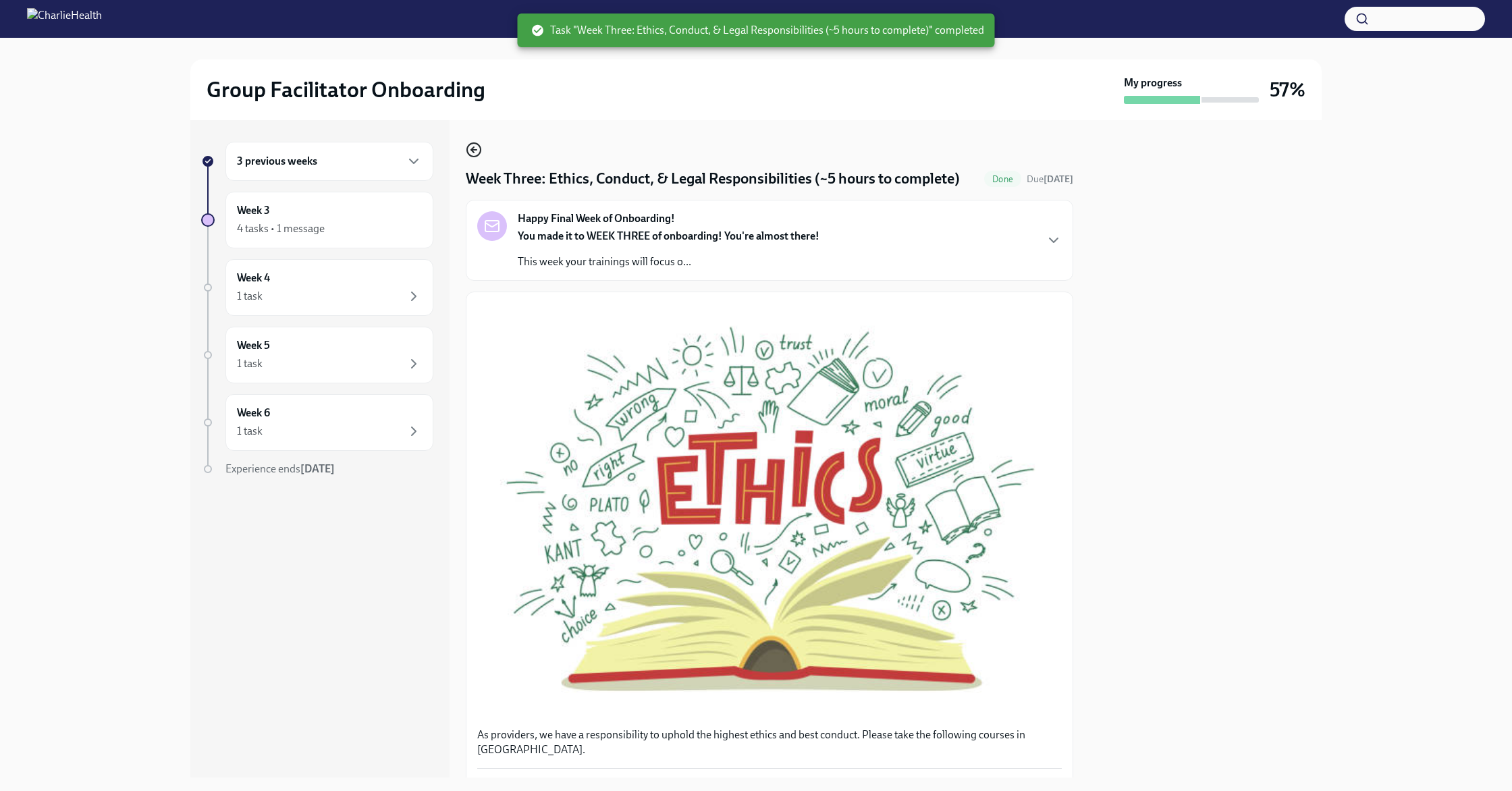
click at [477, 149] on icon "button" at bounding box center [474, 150] width 16 height 16
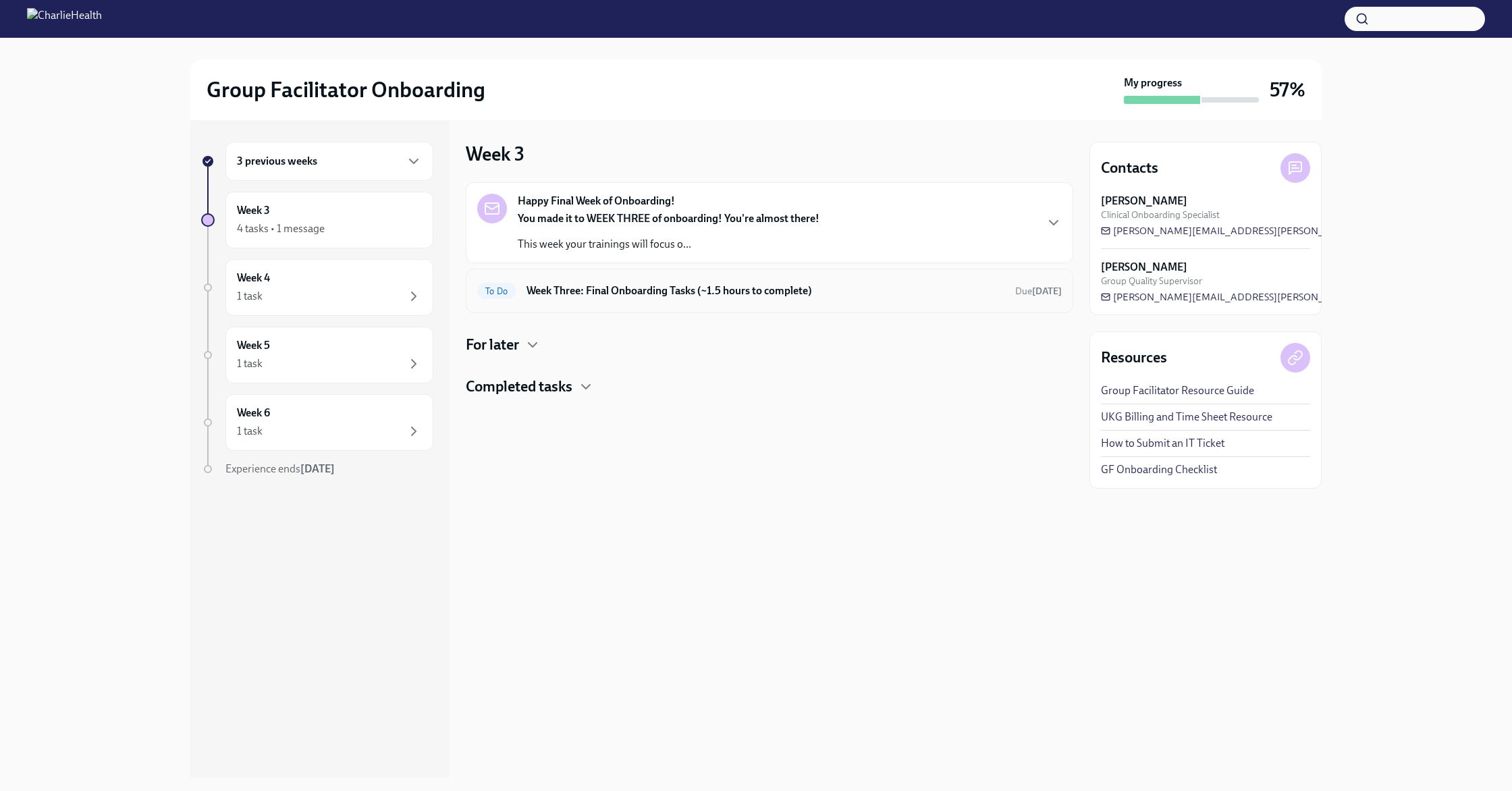
click at [739, 289] on h6 "Week Three: Final Onboarding Tasks (~1.5 hours to complete)" at bounding box center [766, 291] width 478 height 15
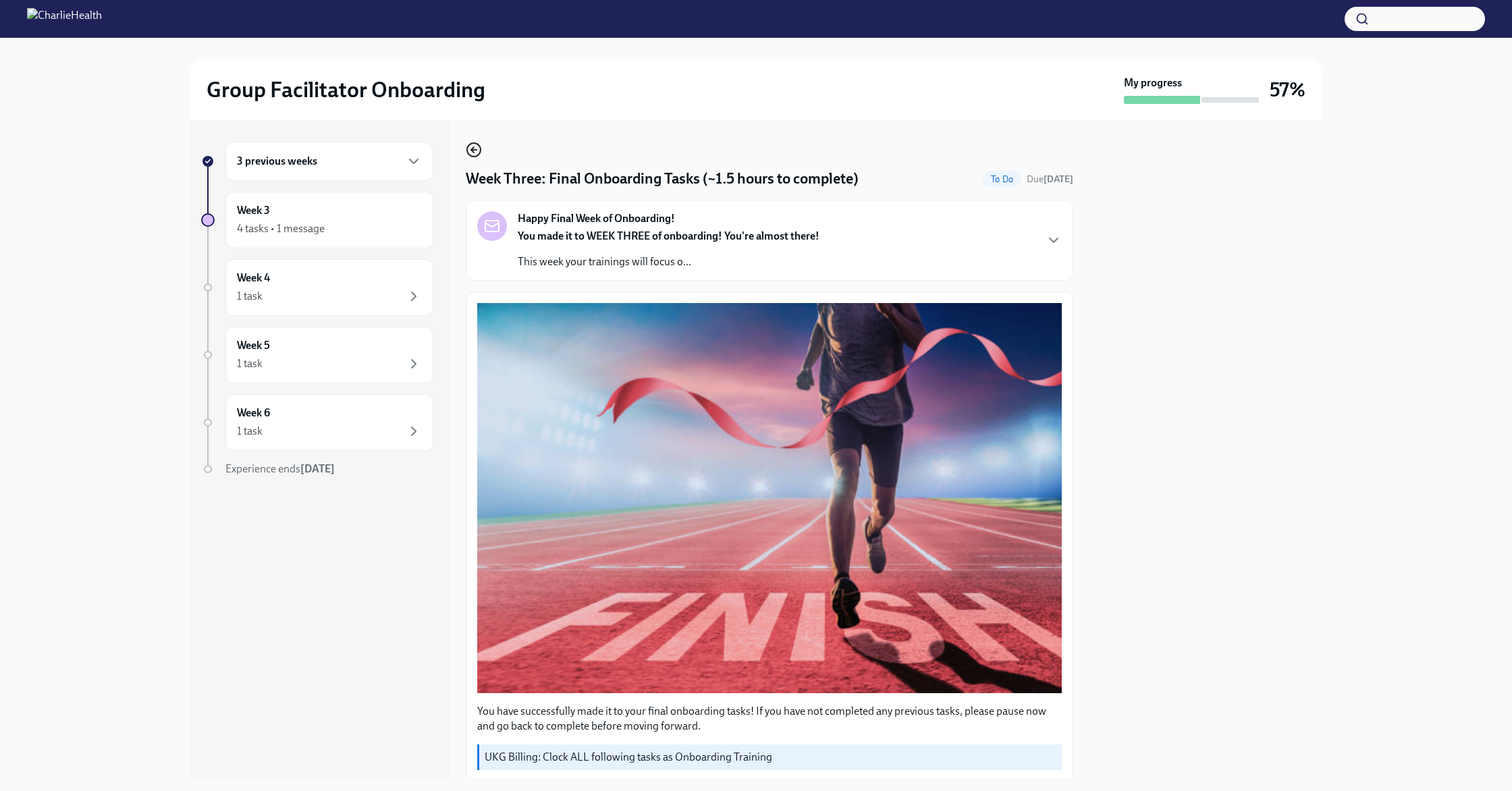
click at [470, 151] on icon "button" at bounding box center [474, 150] width 16 height 16
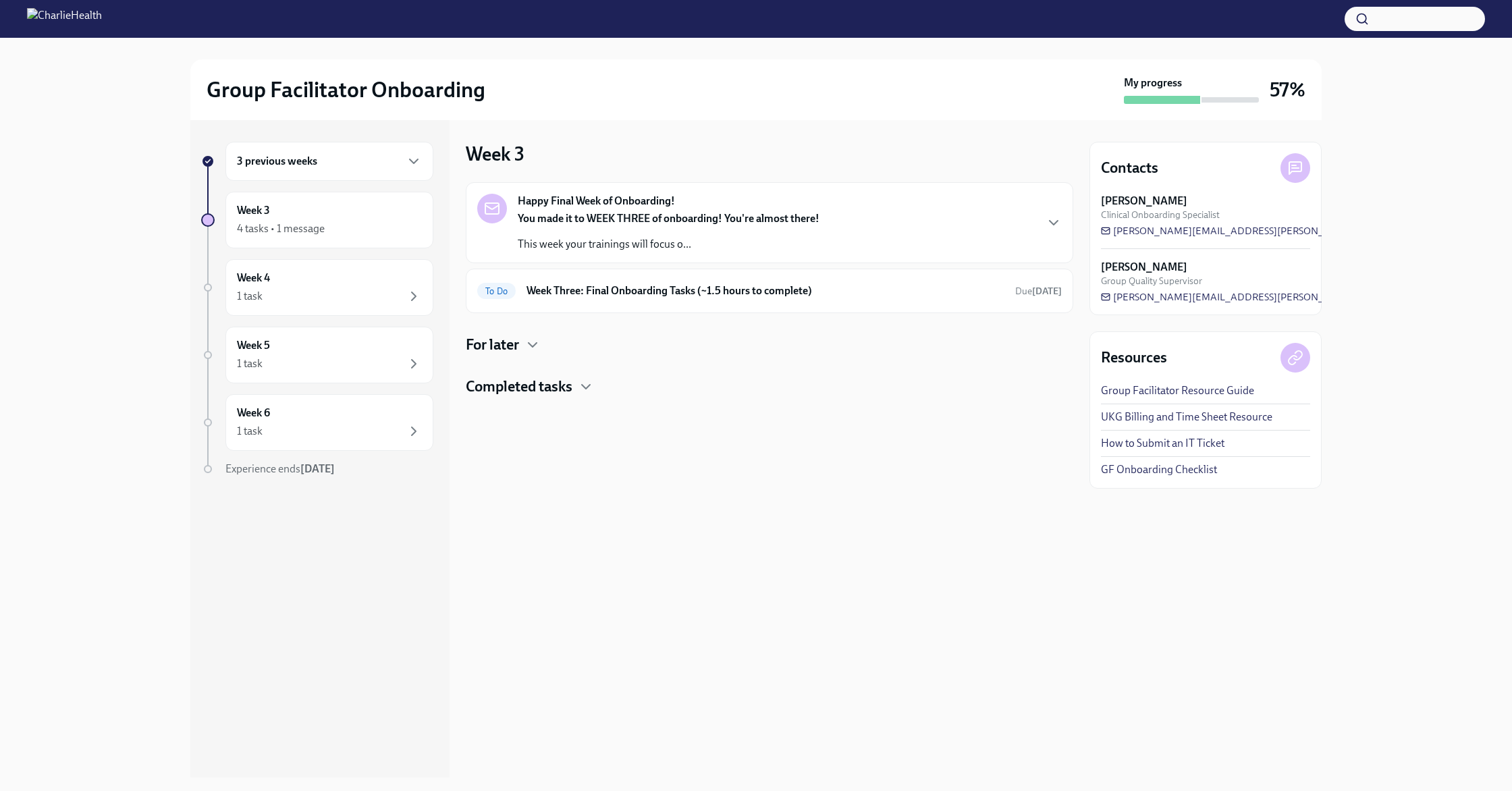
click at [315, 164] on h6 "3 previous weeks" at bounding box center [277, 161] width 80 height 15
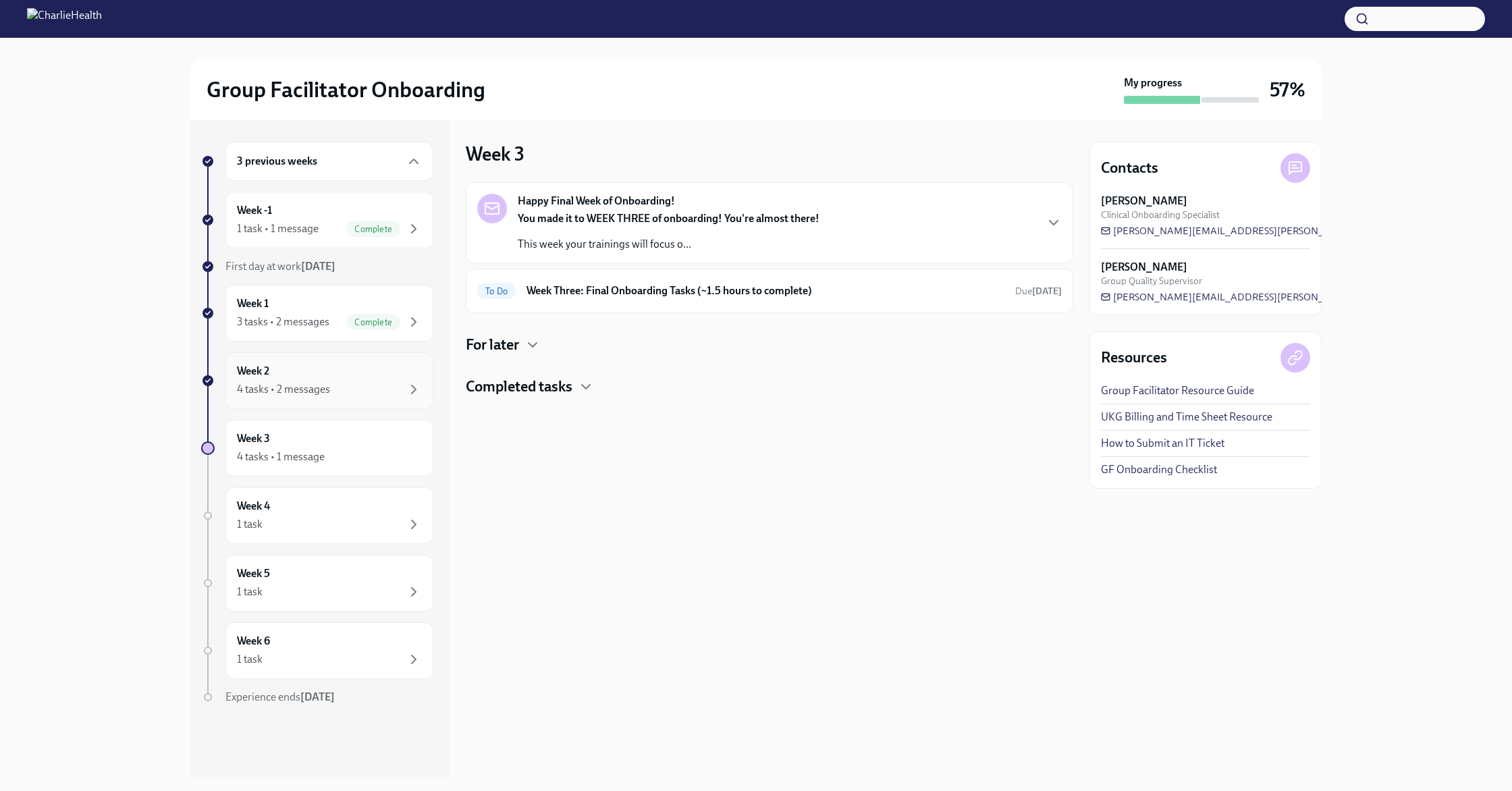
click at [315, 394] on div "4 tasks • 2 messages" at bounding box center [283, 389] width 93 height 15
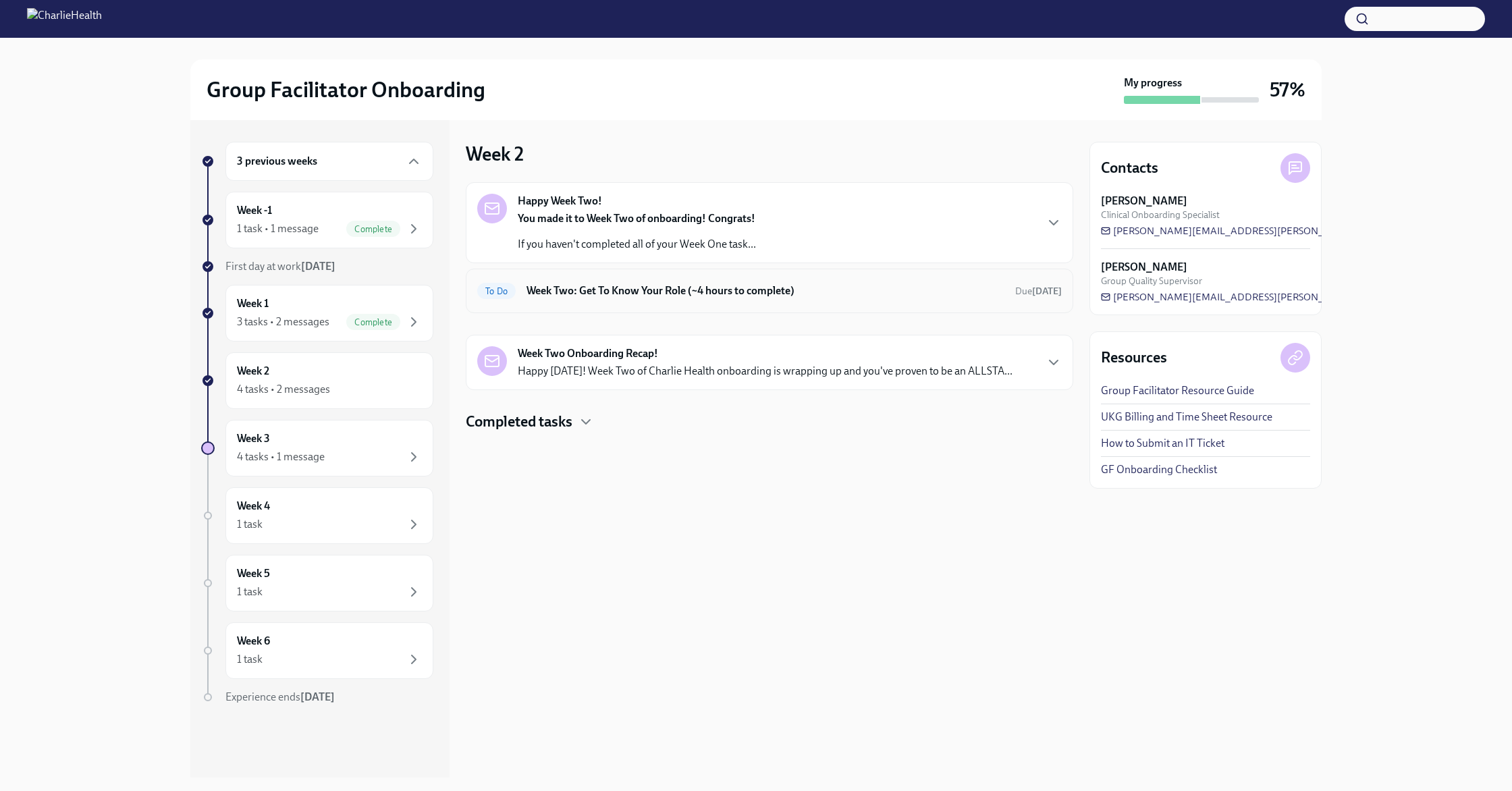
click at [697, 303] on div "To Do Week Two: Get To Know Your Role (~4 hours to complete) Due [DATE]" at bounding box center [769, 291] width 607 height 45
click at [675, 278] on div "To Do Week Two: Get To Know Your Role (~4 hours to complete) Due [DATE]" at bounding box center [769, 291] width 607 height 45
click at [674, 291] on h6 "Week Two: Get To Know Your Role (~4 hours to complete)" at bounding box center [766, 291] width 478 height 15
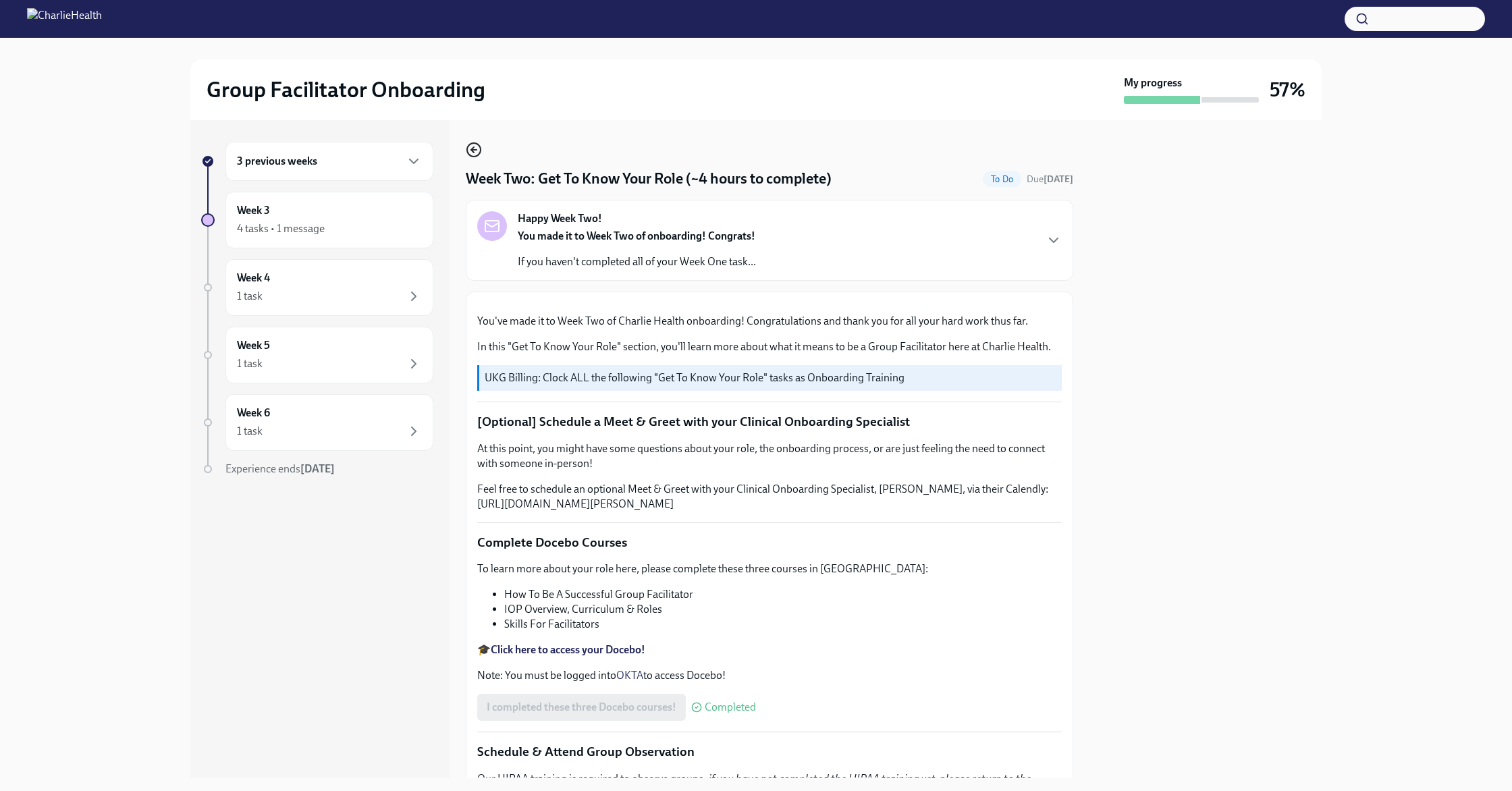
click at [473, 150] on icon "button" at bounding box center [474, 150] width 6 height 0
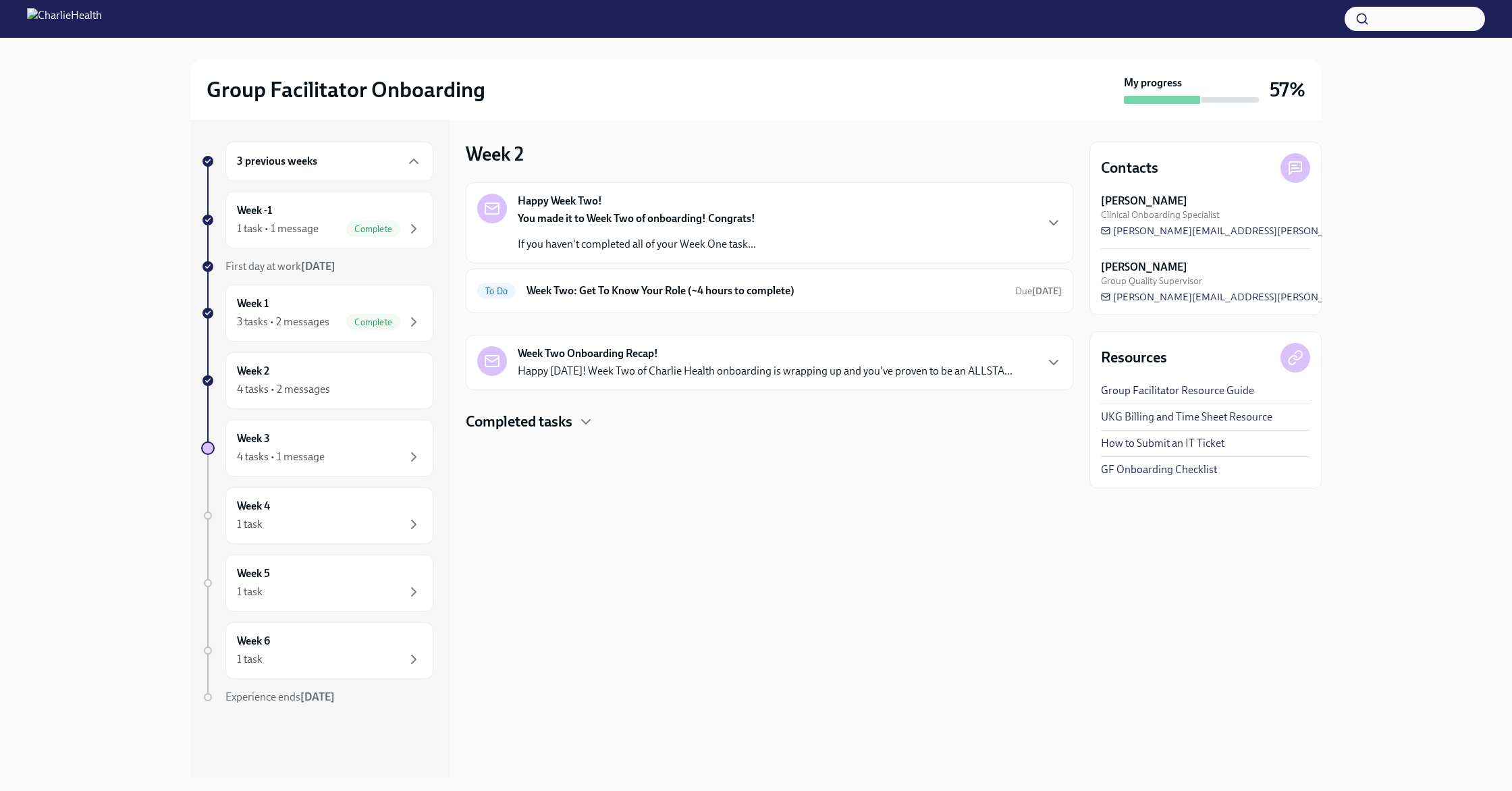
click at [552, 423] on h4 "Completed tasks" at bounding box center [519, 421] width 107 height 20
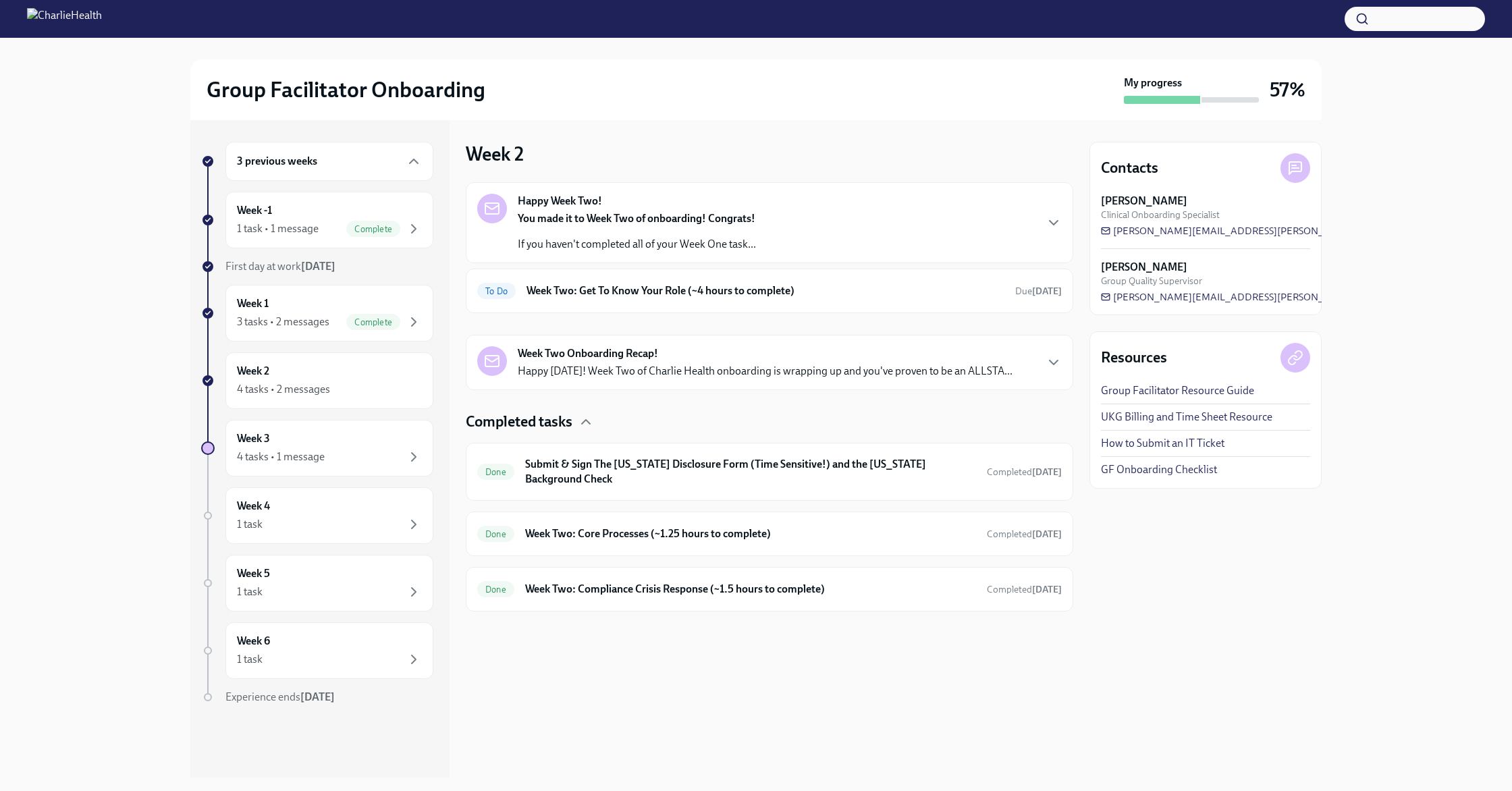
click at [572, 421] on h4 "Completed tasks" at bounding box center [519, 421] width 107 height 20
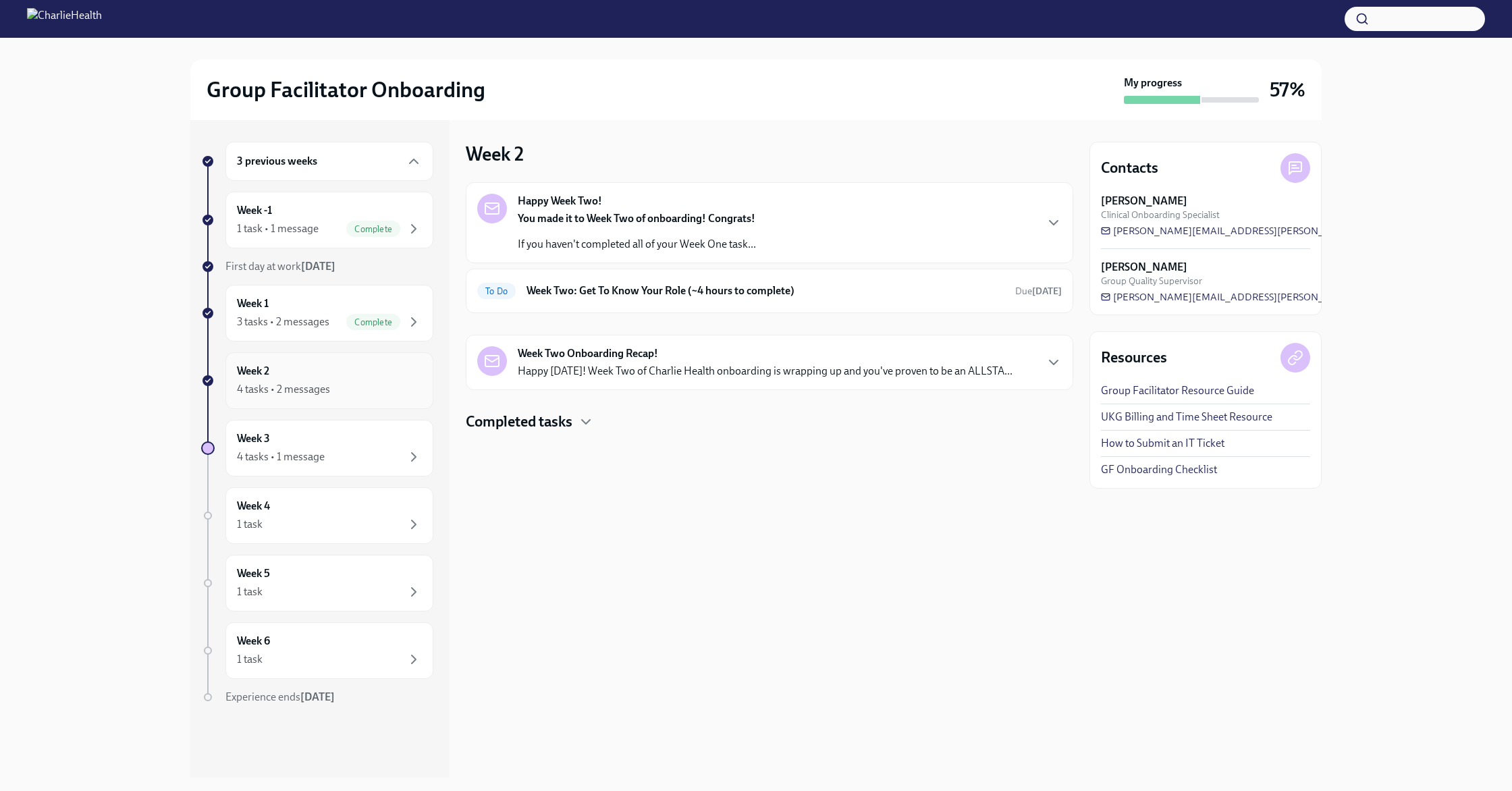
click at [367, 386] on div "4 tasks • 2 messages" at bounding box center [329, 389] width 185 height 16
click at [284, 440] on div "Week 3 4 tasks • 1 message" at bounding box center [329, 448] width 185 height 34
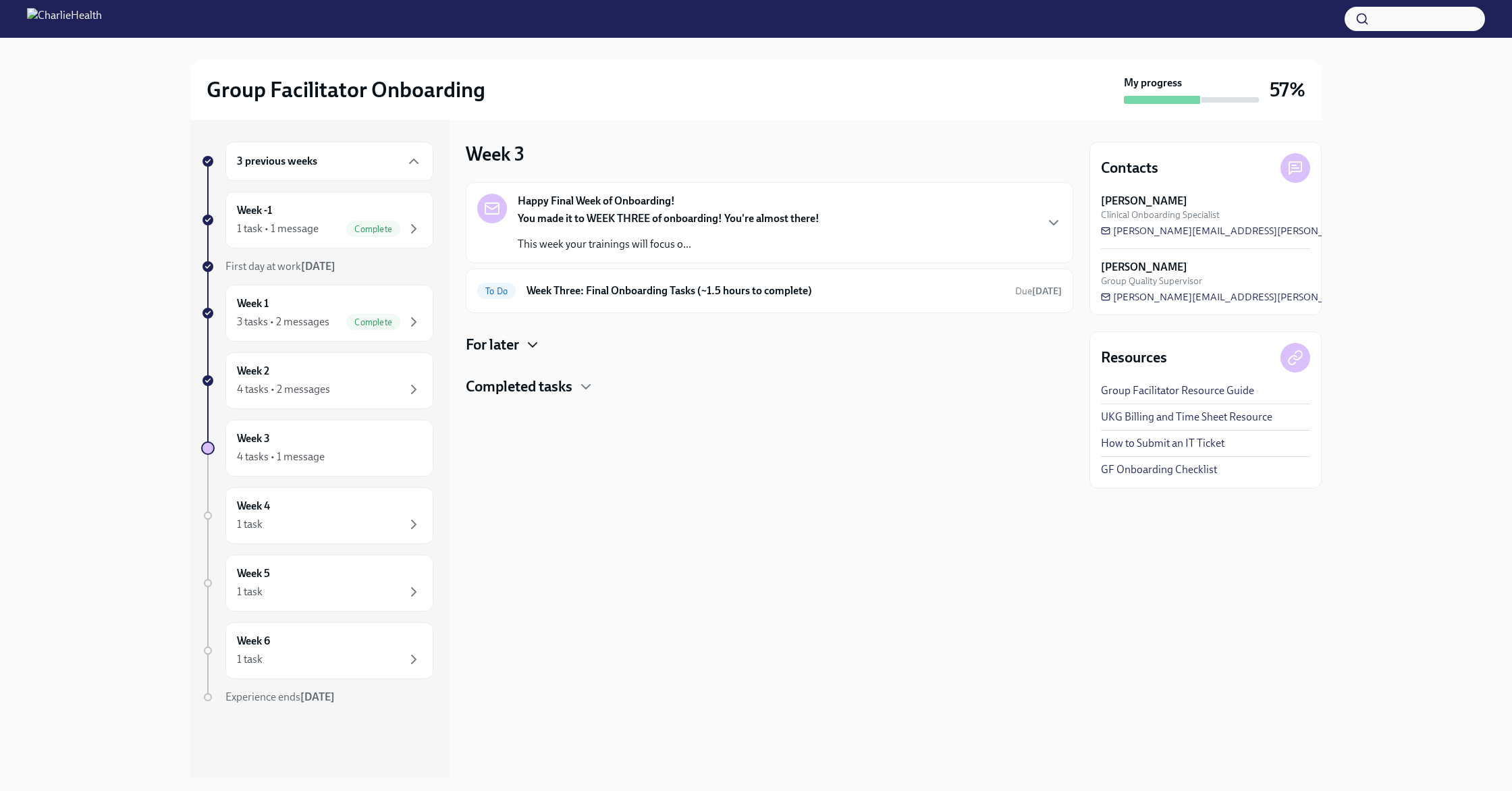
click at [528, 342] on icon "button" at bounding box center [532, 344] width 16 height 16
click at [528, 342] on icon "button" at bounding box center [532, 344] width 16 height 16
click at [323, 518] on div "1 task" at bounding box center [329, 524] width 185 height 16
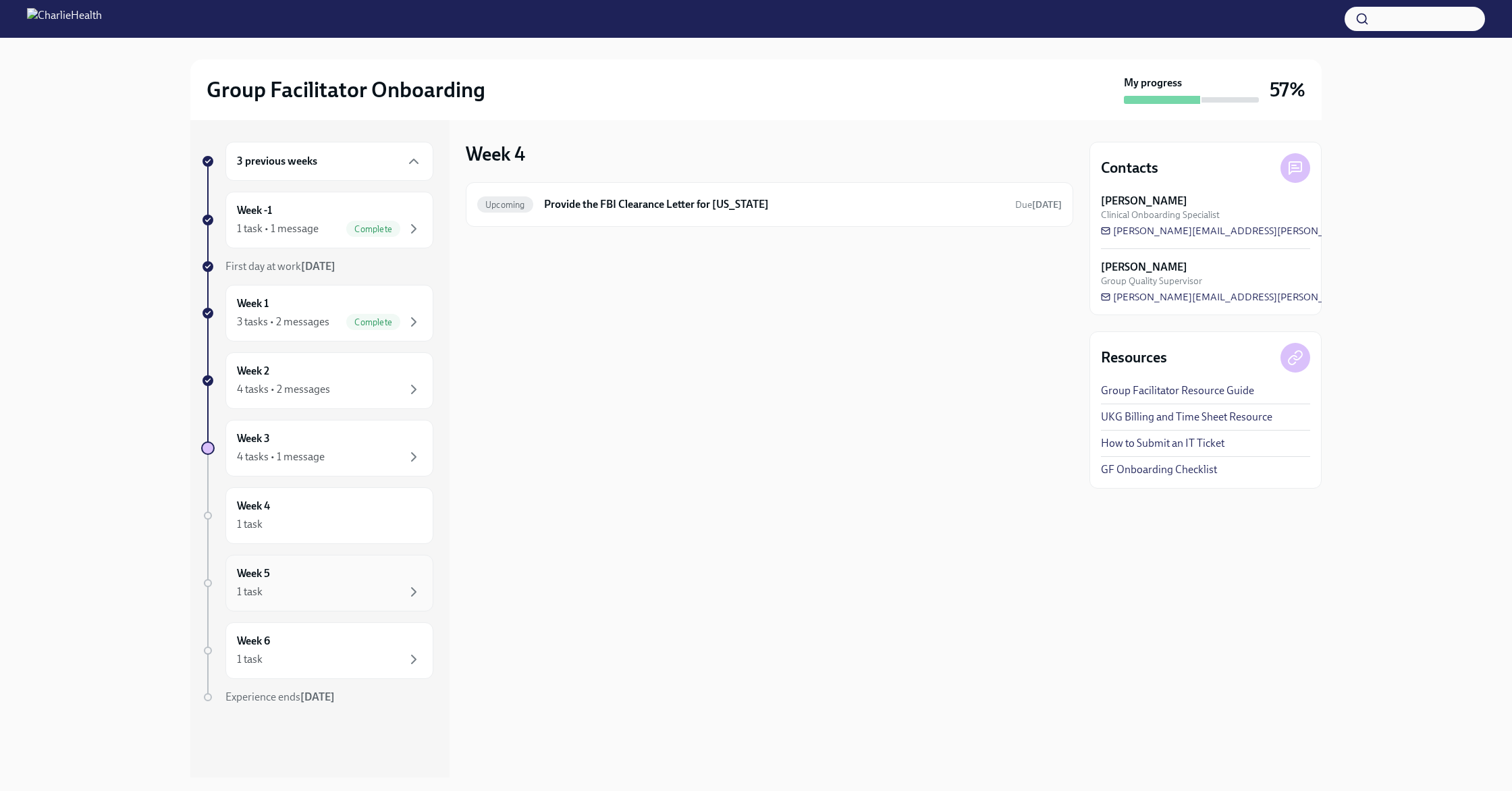
click at [297, 569] on div "Week 5 1 task" at bounding box center [329, 583] width 185 height 34
click at [287, 654] on div "1 task" at bounding box center [329, 659] width 185 height 16
click at [325, 666] on div "1 task" at bounding box center [329, 659] width 185 height 16
click at [330, 592] on div "1 task" at bounding box center [329, 592] width 185 height 16
click at [297, 655] on div "1 task" at bounding box center [329, 659] width 185 height 16
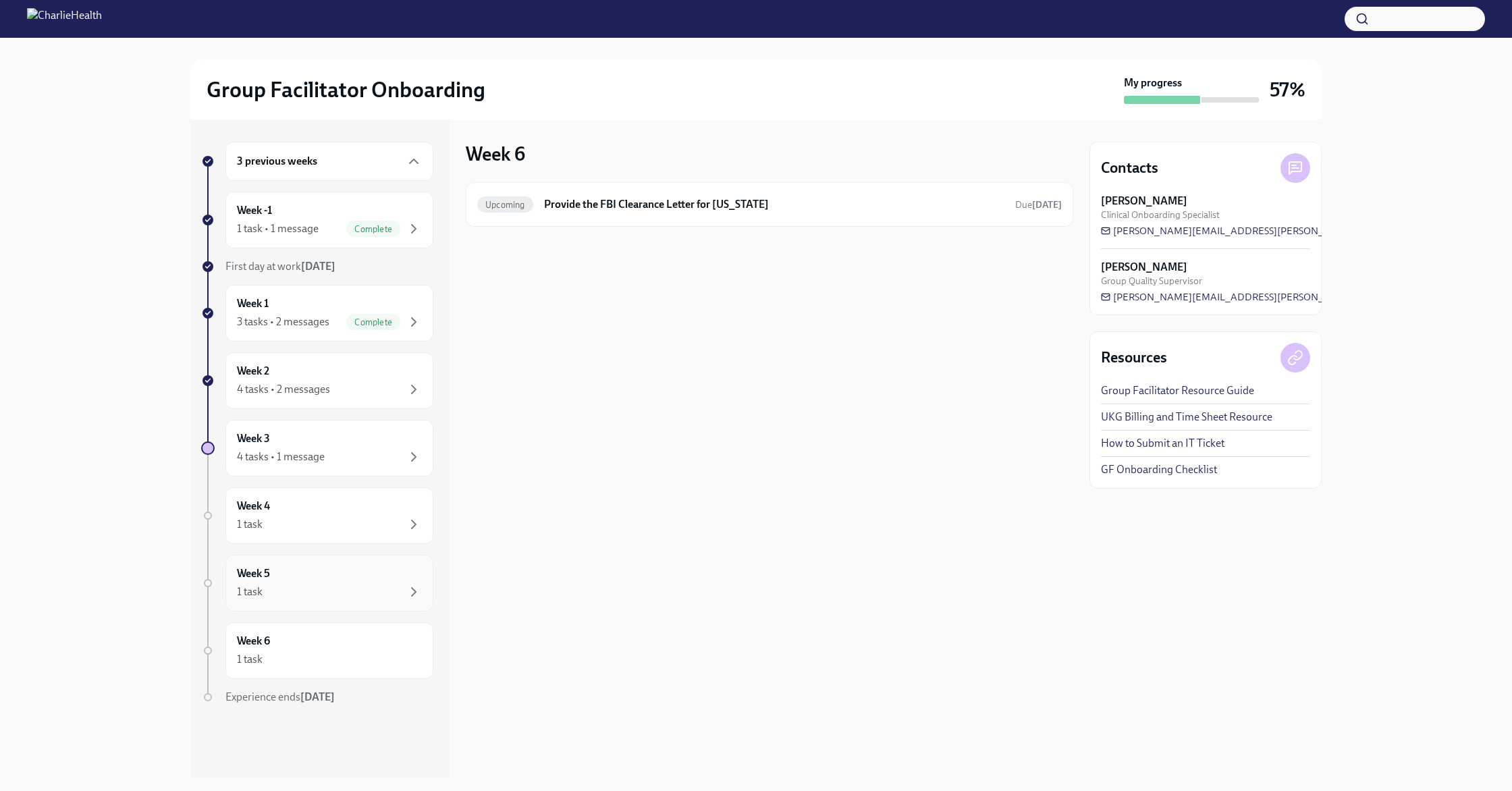
click at [308, 572] on div "Week 5 1 task" at bounding box center [329, 583] width 185 height 34
click at [314, 517] on div "1 task" at bounding box center [329, 524] width 185 height 16
click at [320, 466] on div "Week 3 4 tasks • 1 message" at bounding box center [330, 448] width 208 height 57
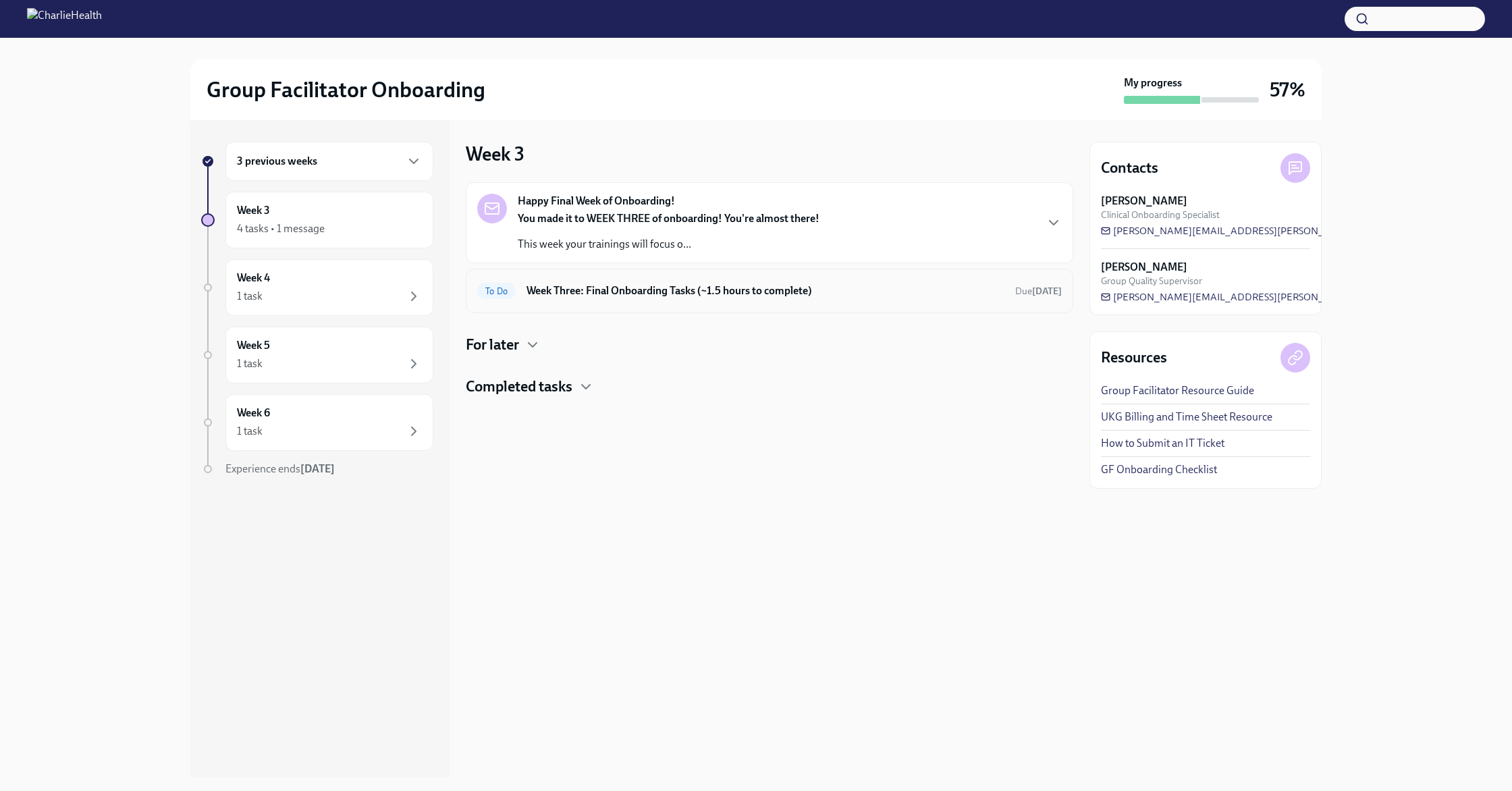
click at [744, 281] on div "To Do Week Three: Final Onboarding Tasks (~1.5 hours to complete) Due [DATE]" at bounding box center [769, 291] width 585 height 22
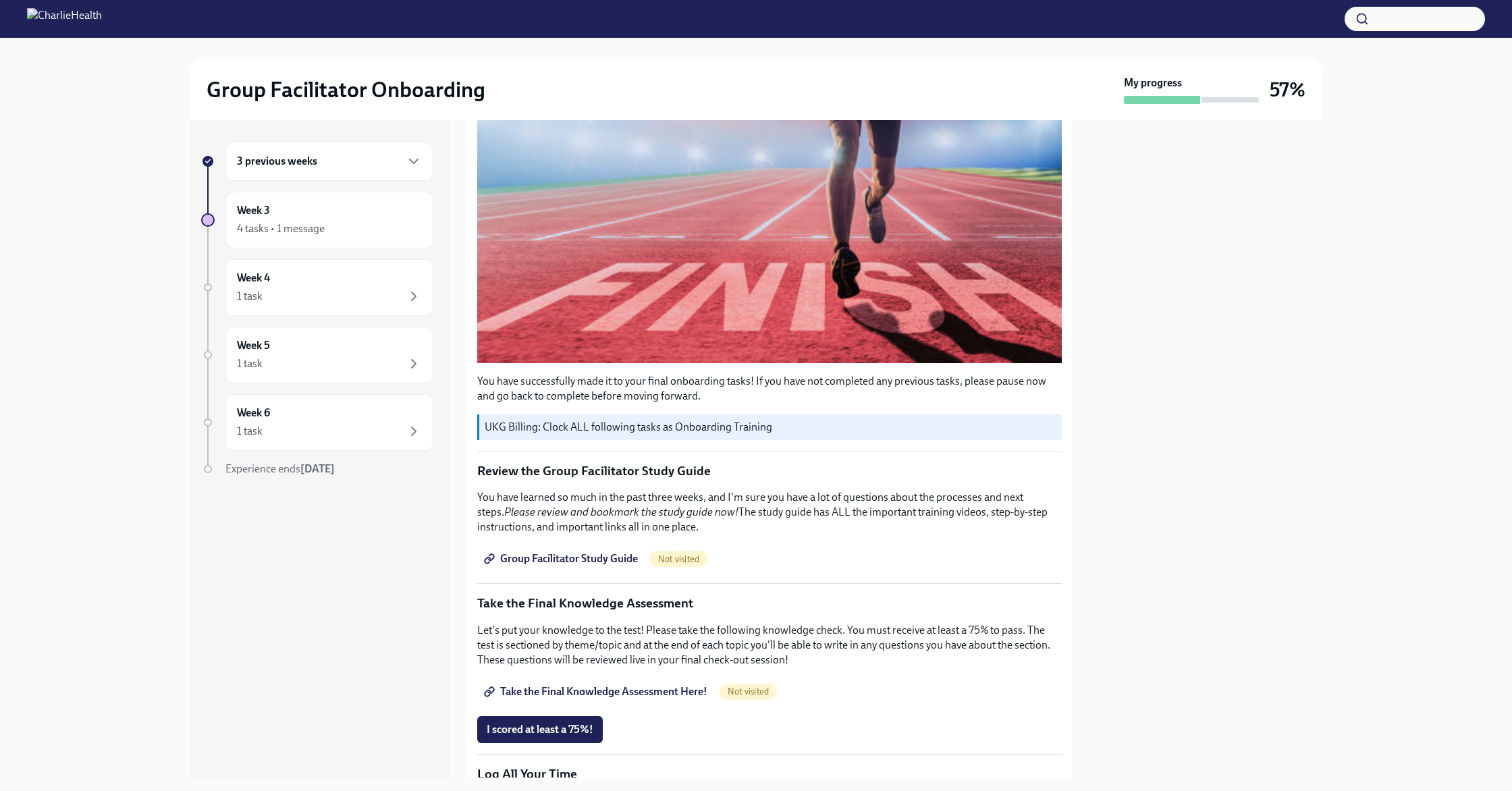
scroll to position [468, 0]
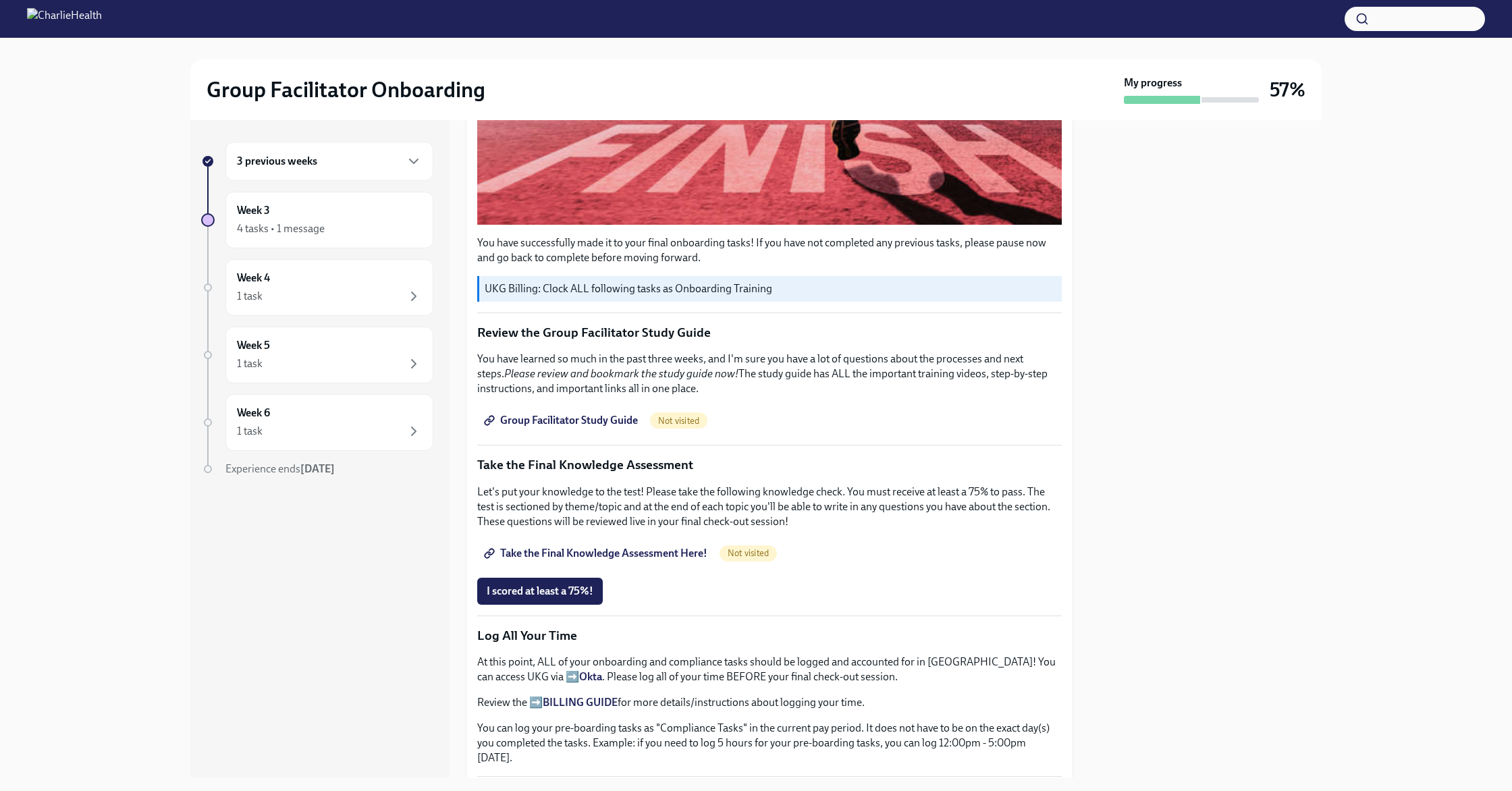
click at [524, 414] on span "Group Facilitator Study Guide" at bounding box center [562, 420] width 151 height 13
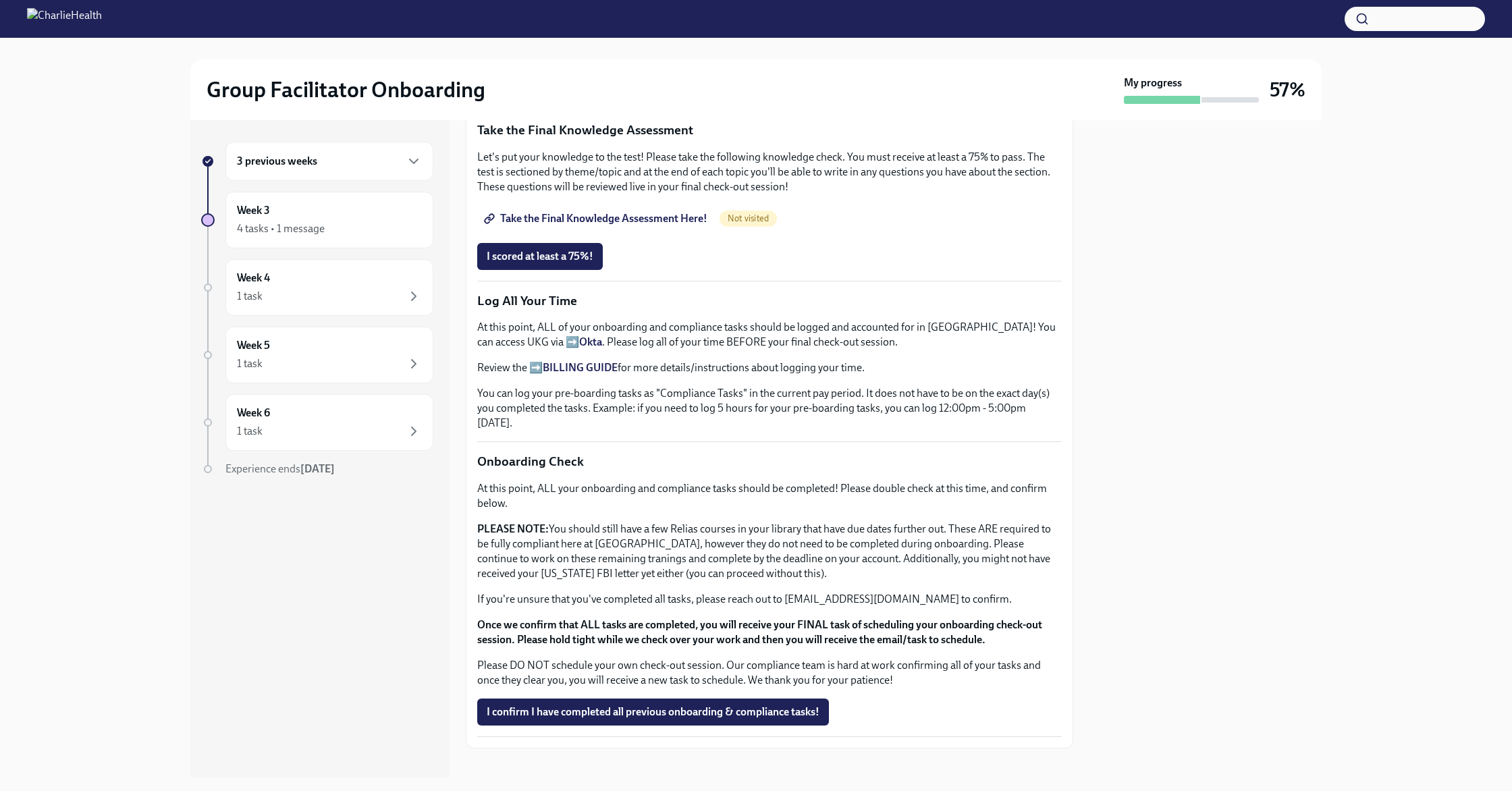
scroll to position [802, 0]
